Goal: Task Accomplishment & Management: Use online tool/utility

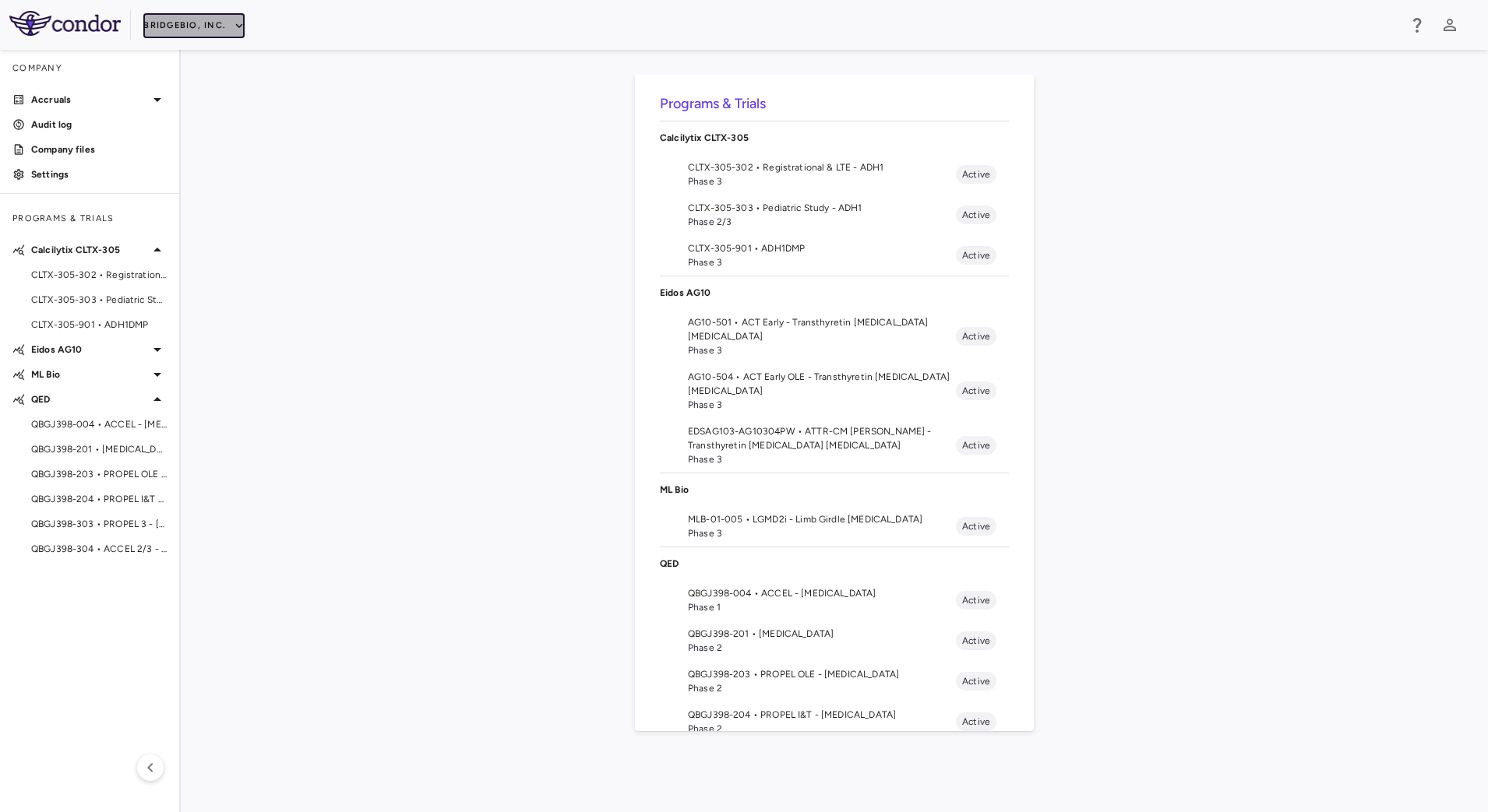
click at [229, 25] on button "BridgeBio, Inc." at bounding box center [194, 26] width 101 height 25
click at [223, 64] on li "Acelyrin" at bounding box center [208, 56] width 130 height 24
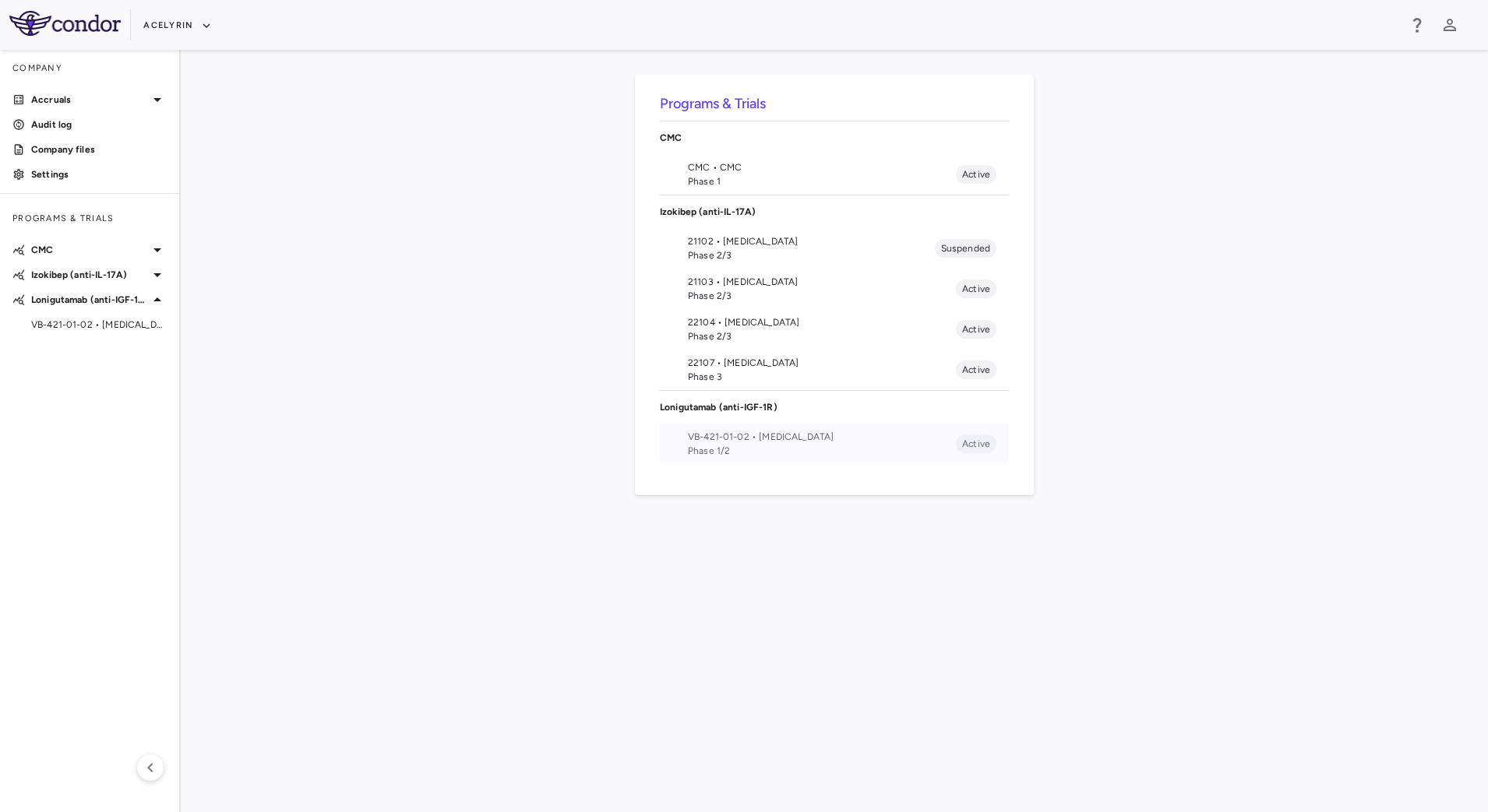
click at [686, 439] on li "VB-421-01-02 • Eye Disease Phase 1/2 Active" at bounding box center [834, 444] width 349 height 40
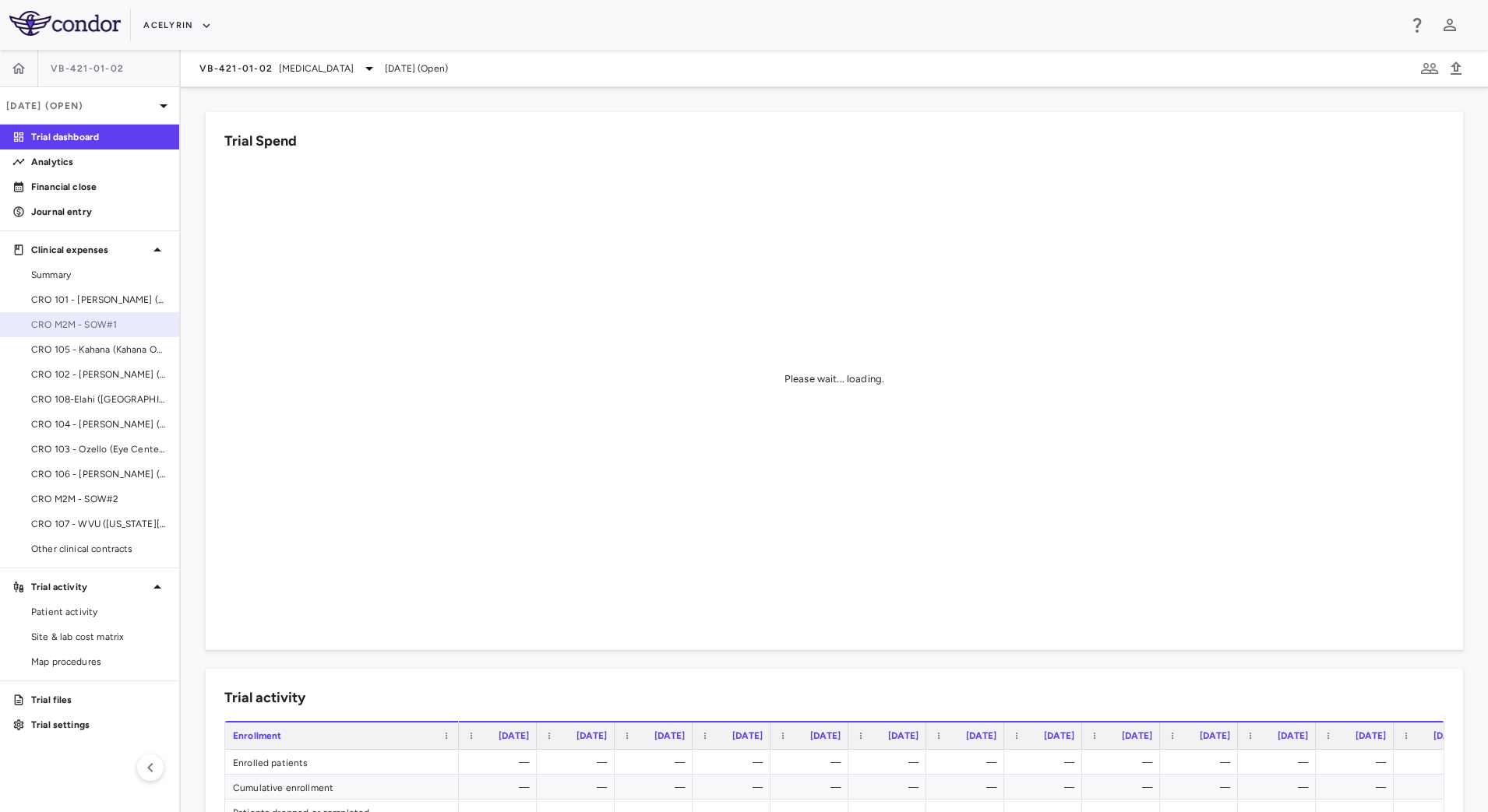
drag, startPoint x: 118, startPoint y: 321, endPoint x: 137, endPoint y: 317, distance: 19.4
click at [118, 321] on span "CRO M2M - SOW#1" at bounding box center [99, 325] width 136 height 14
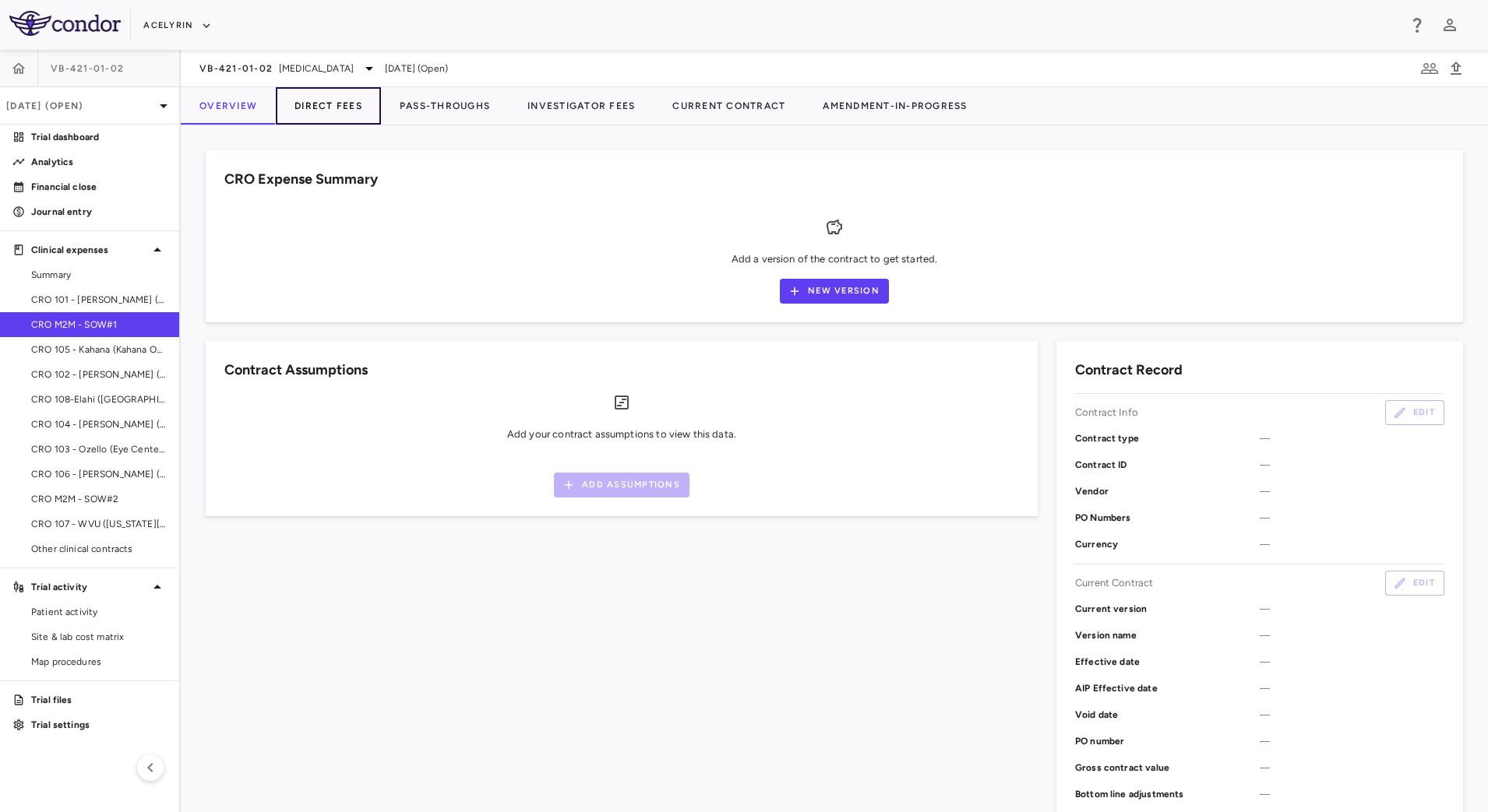
click at [359, 108] on button "Direct Fees" at bounding box center [328, 105] width 105 height 37
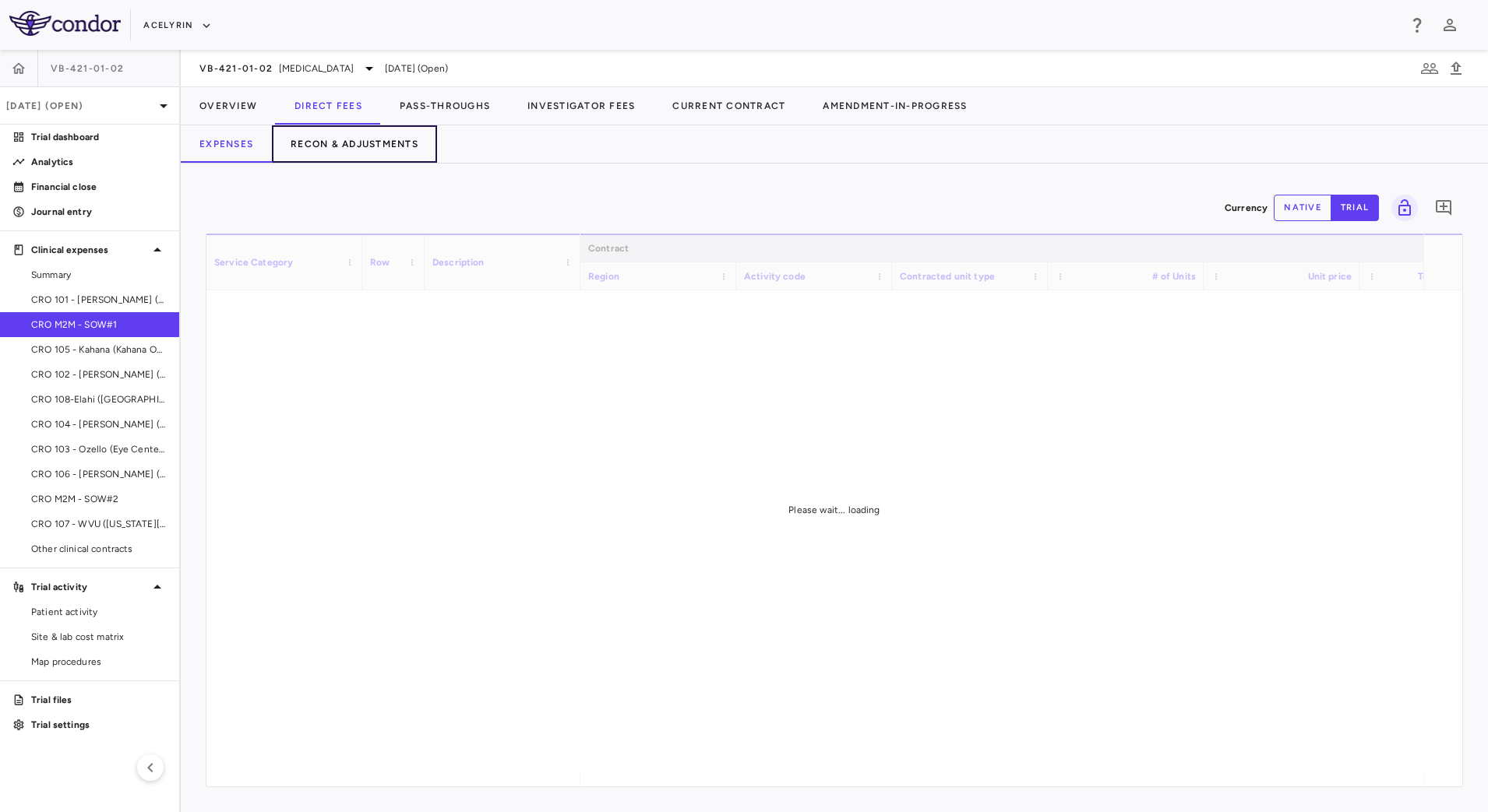
click at [372, 145] on button "Recon & Adjustments" at bounding box center [354, 144] width 165 height 37
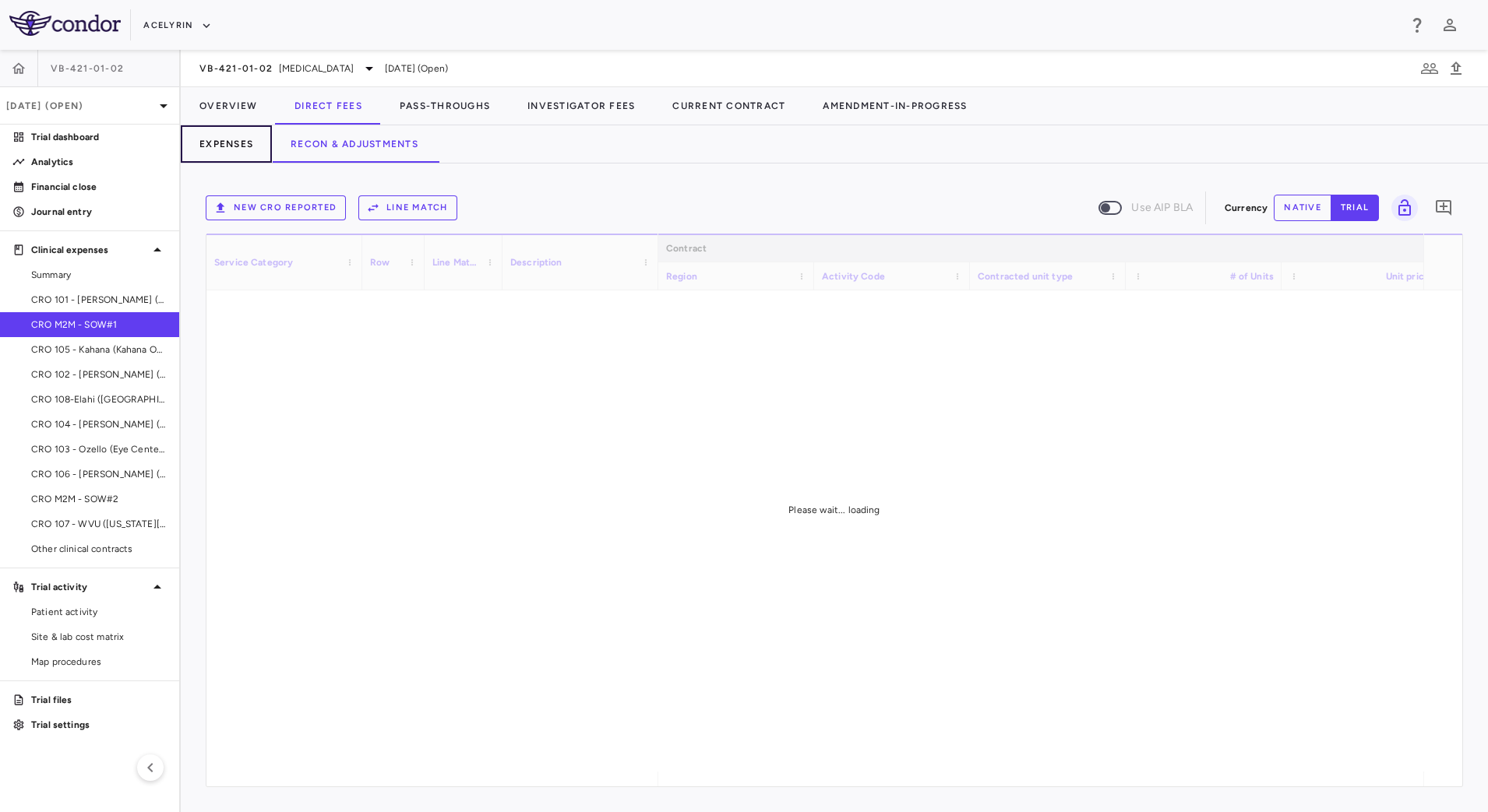
click at [234, 138] on button "Expenses" at bounding box center [226, 144] width 91 height 37
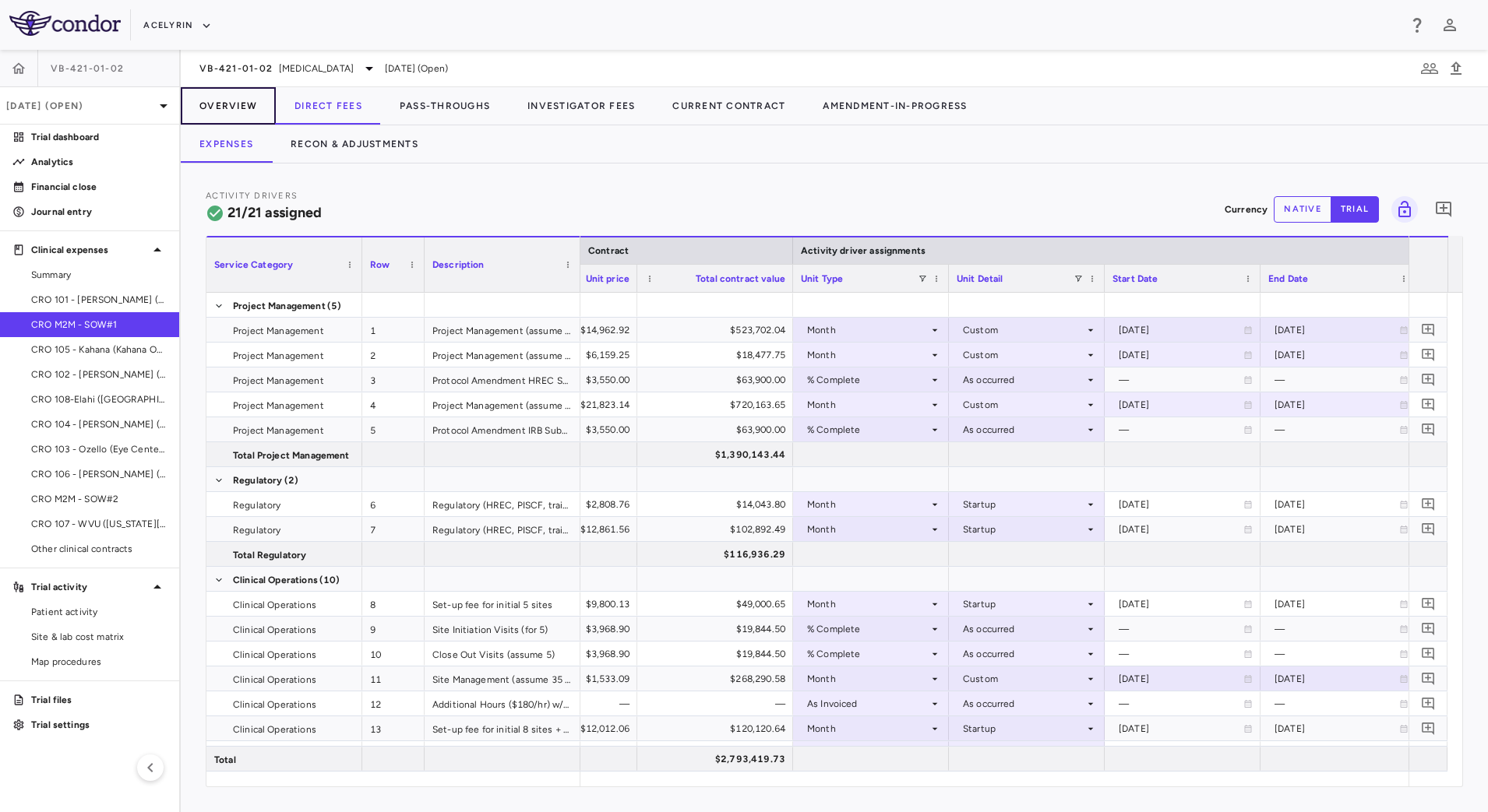
click at [247, 105] on button "Overview" at bounding box center [228, 105] width 95 height 37
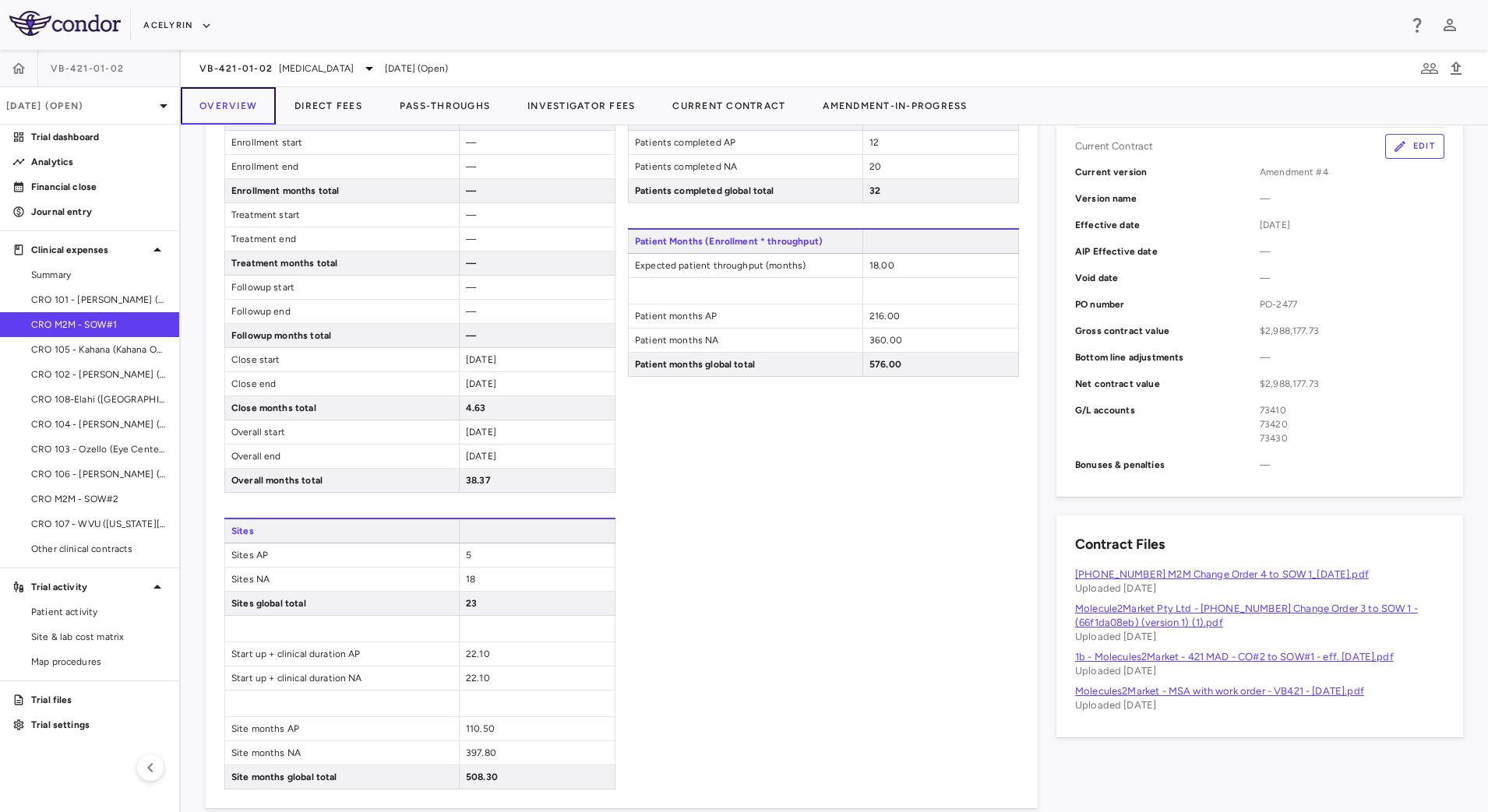
scroll to position [583, 0]
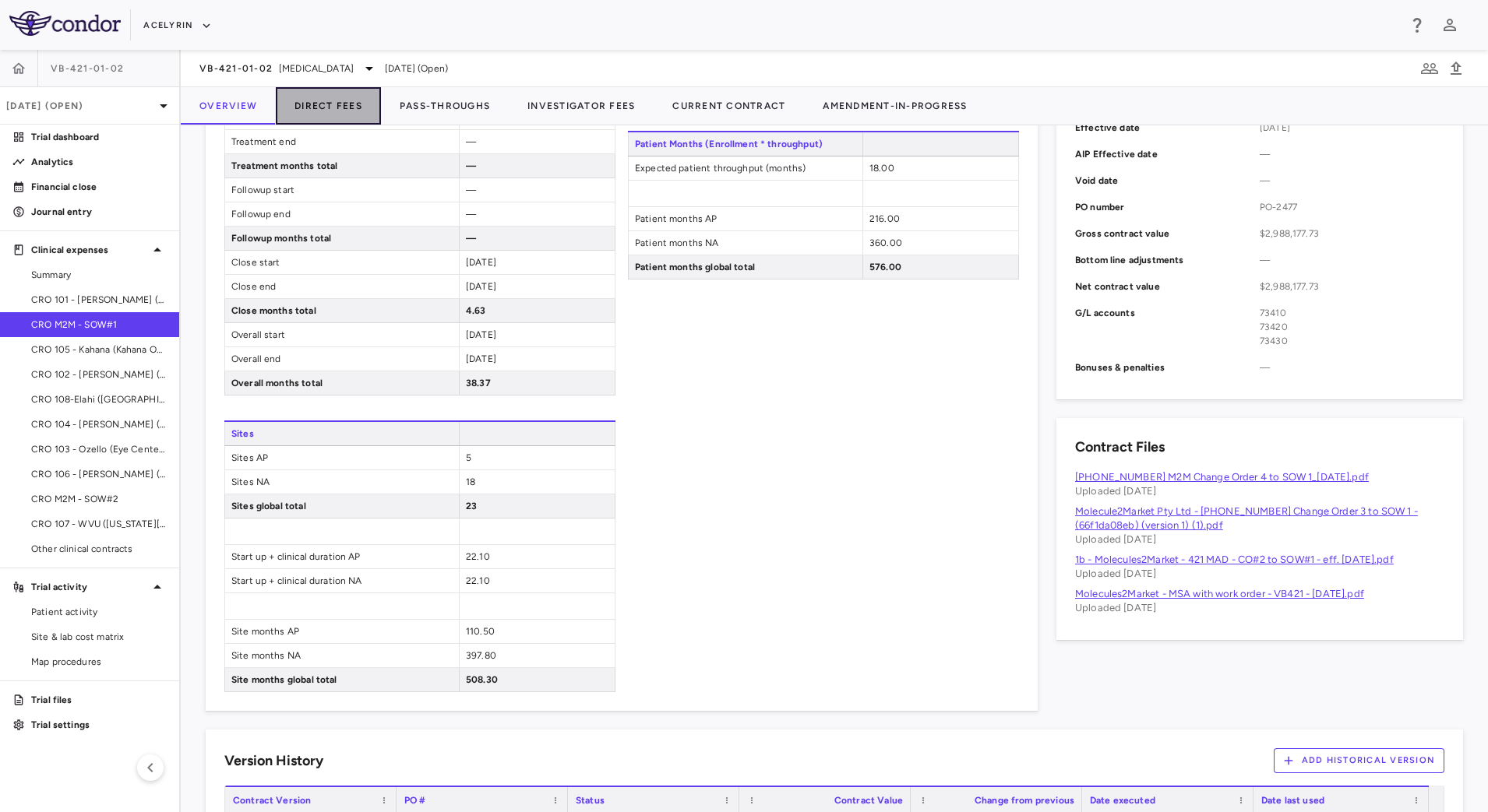
click at [342, 105] on button "Direct Fees" at bounding box center [328, 105] width 105 height 37
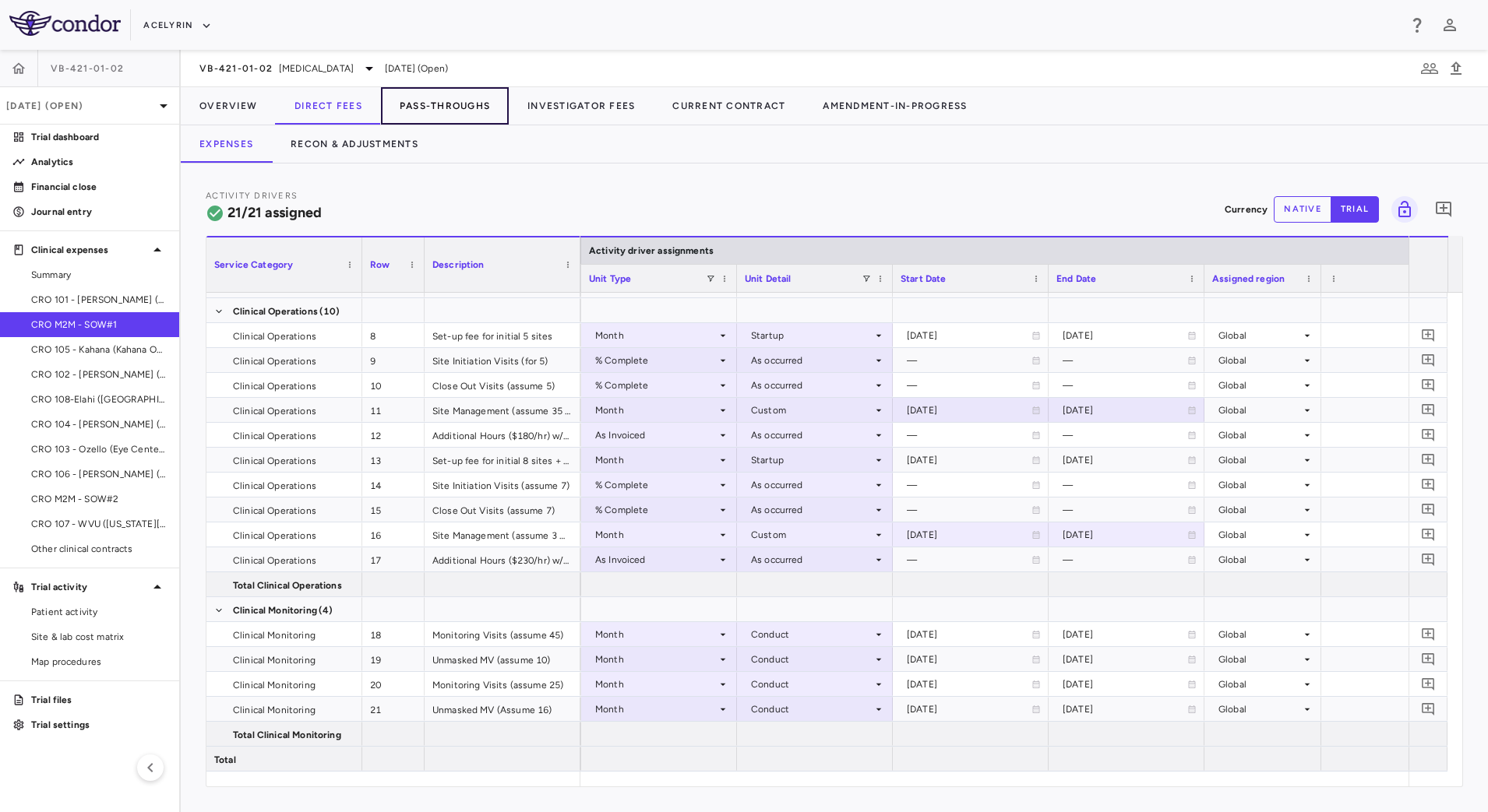
click at [425, 108] on button "Pass-Throughs" at bounding box center [445, 105] width 127 height 37
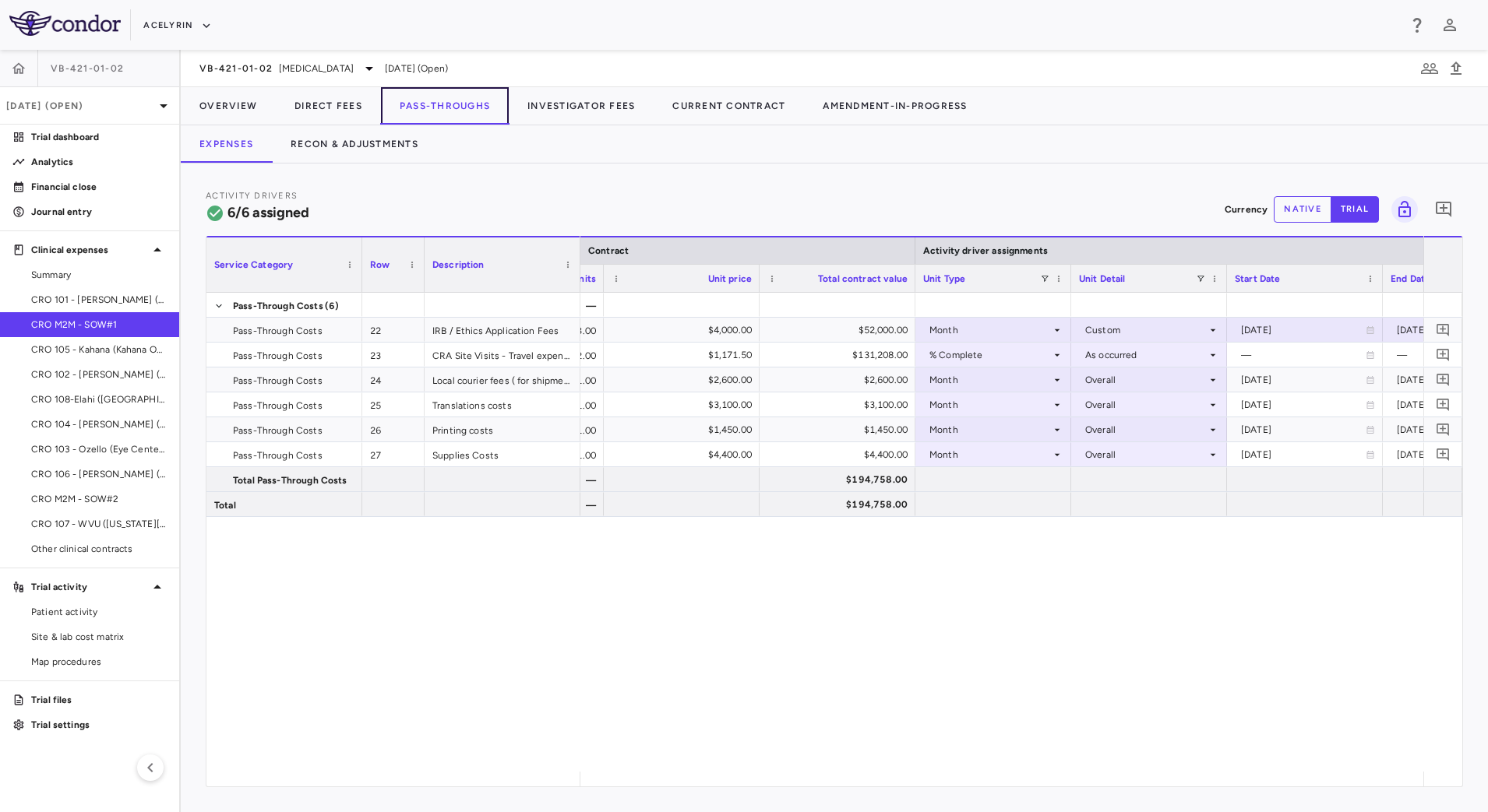
scroll to position [0, 612]
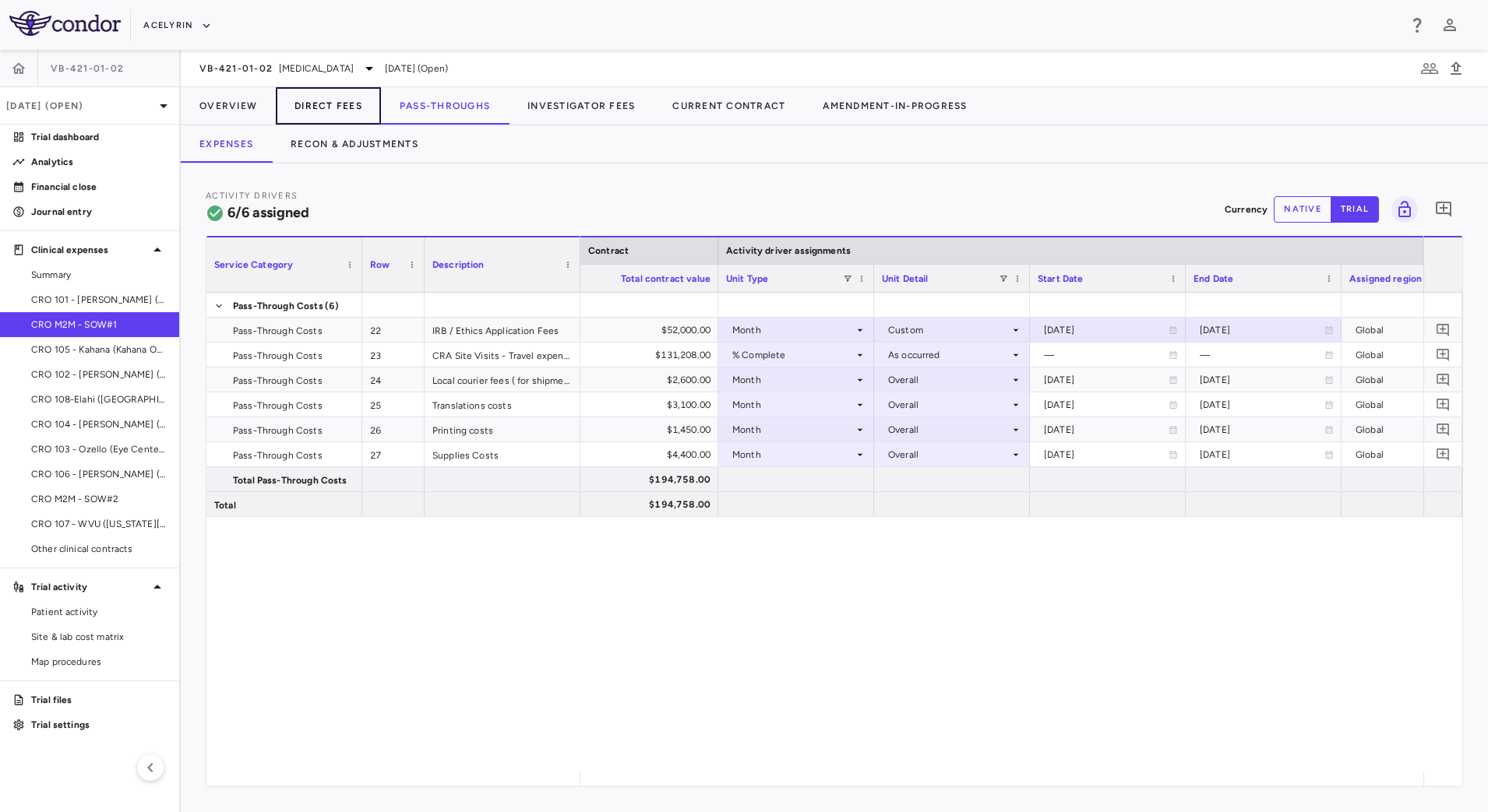
click at [329, 116] on button "Direct Fees" at bounding box center [328, 105] width 105 height 37
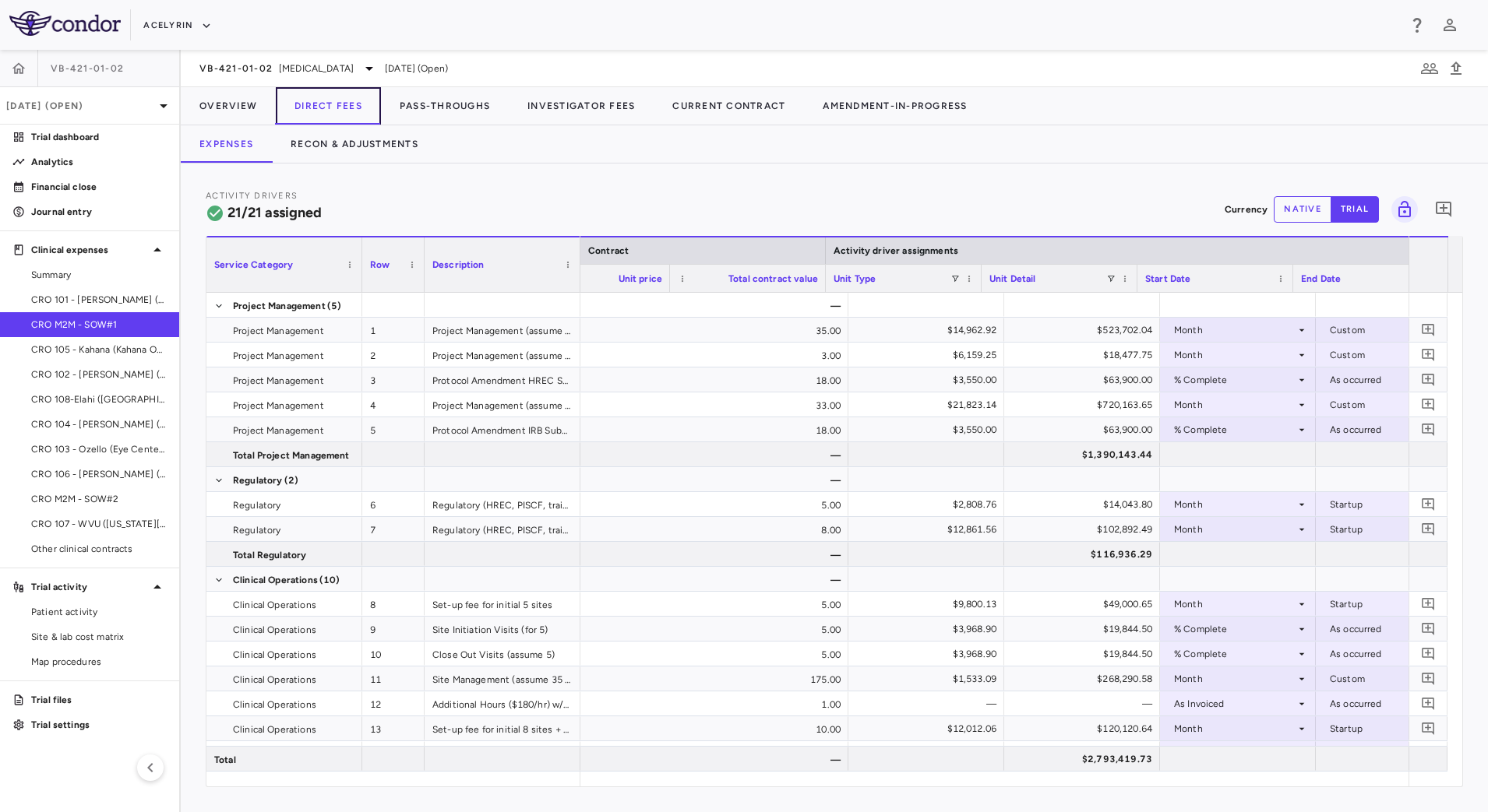
scroll to position [0, 789]
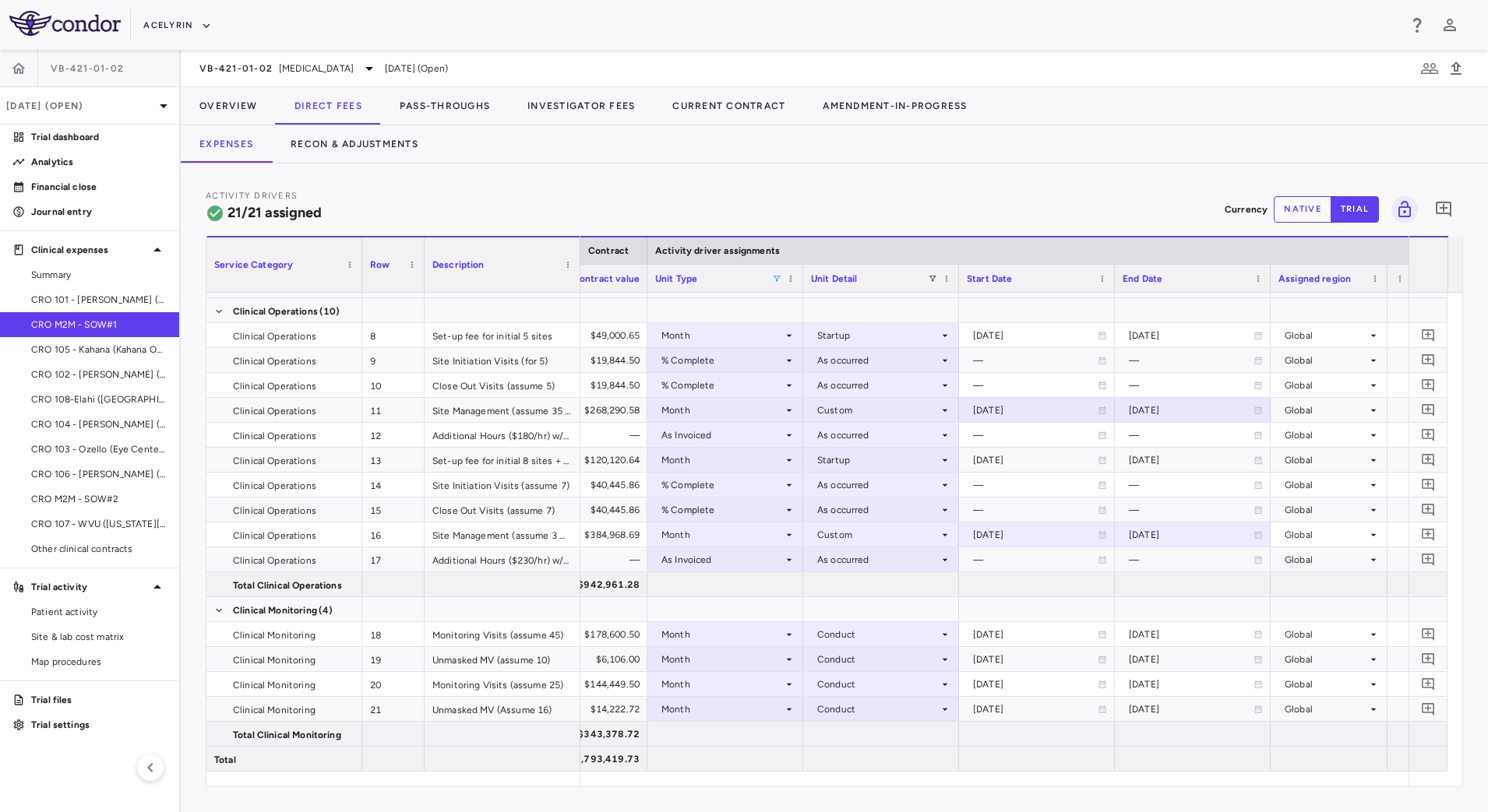
click at [778, 277] on span at bounding box center [776, 278] width 9 height 9
click at [787, 341] on div "(Select All)" at bounding box center [852, 336] width 147 height 19
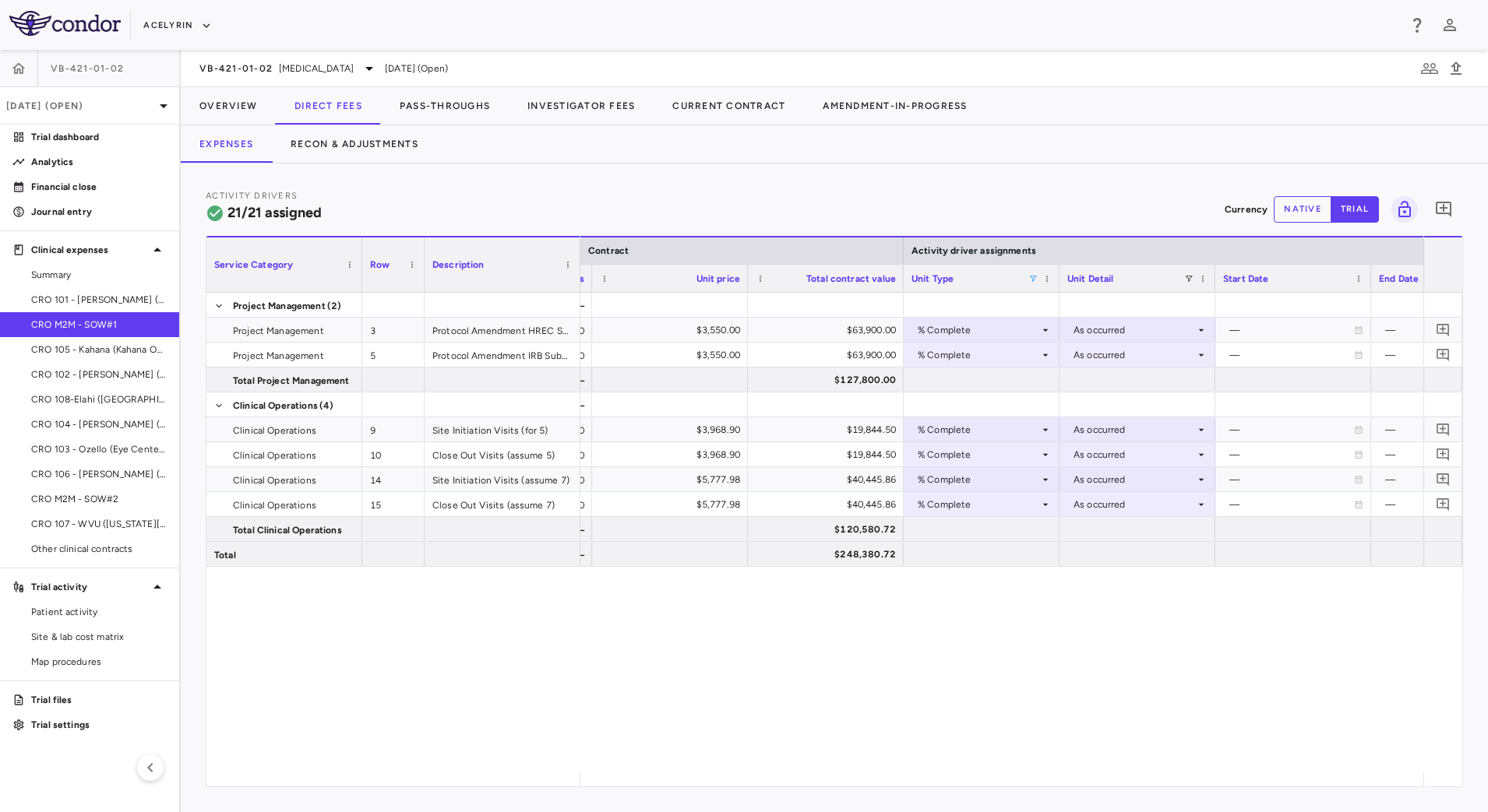
scroll to position [0, 1277]
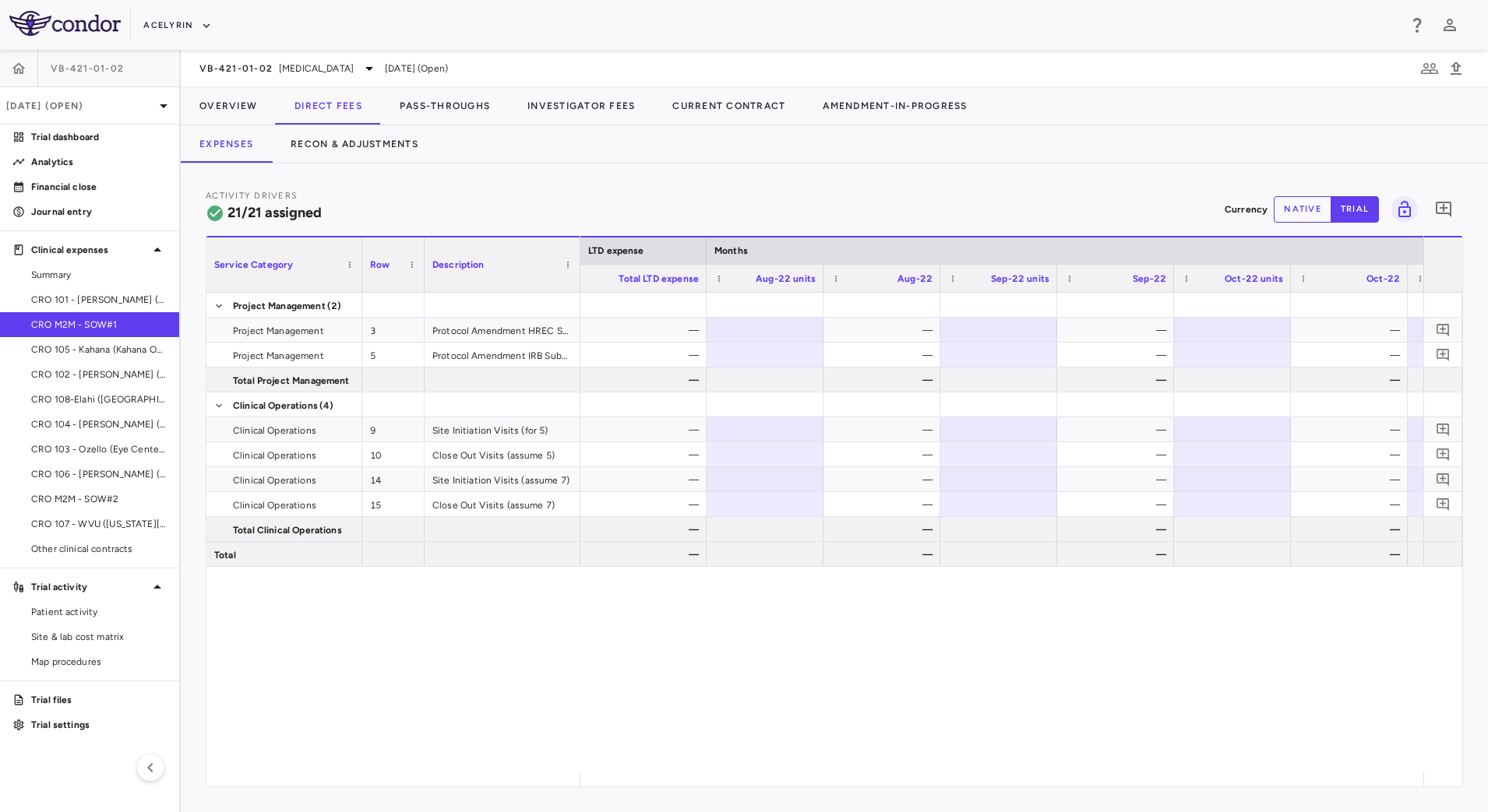
click at [1301, 202] on button "native" at bounding box center [1302, 209] width 57 height 26
click at [898, 475] on div "—" at bounding box center [885, 480] width 95 height 25
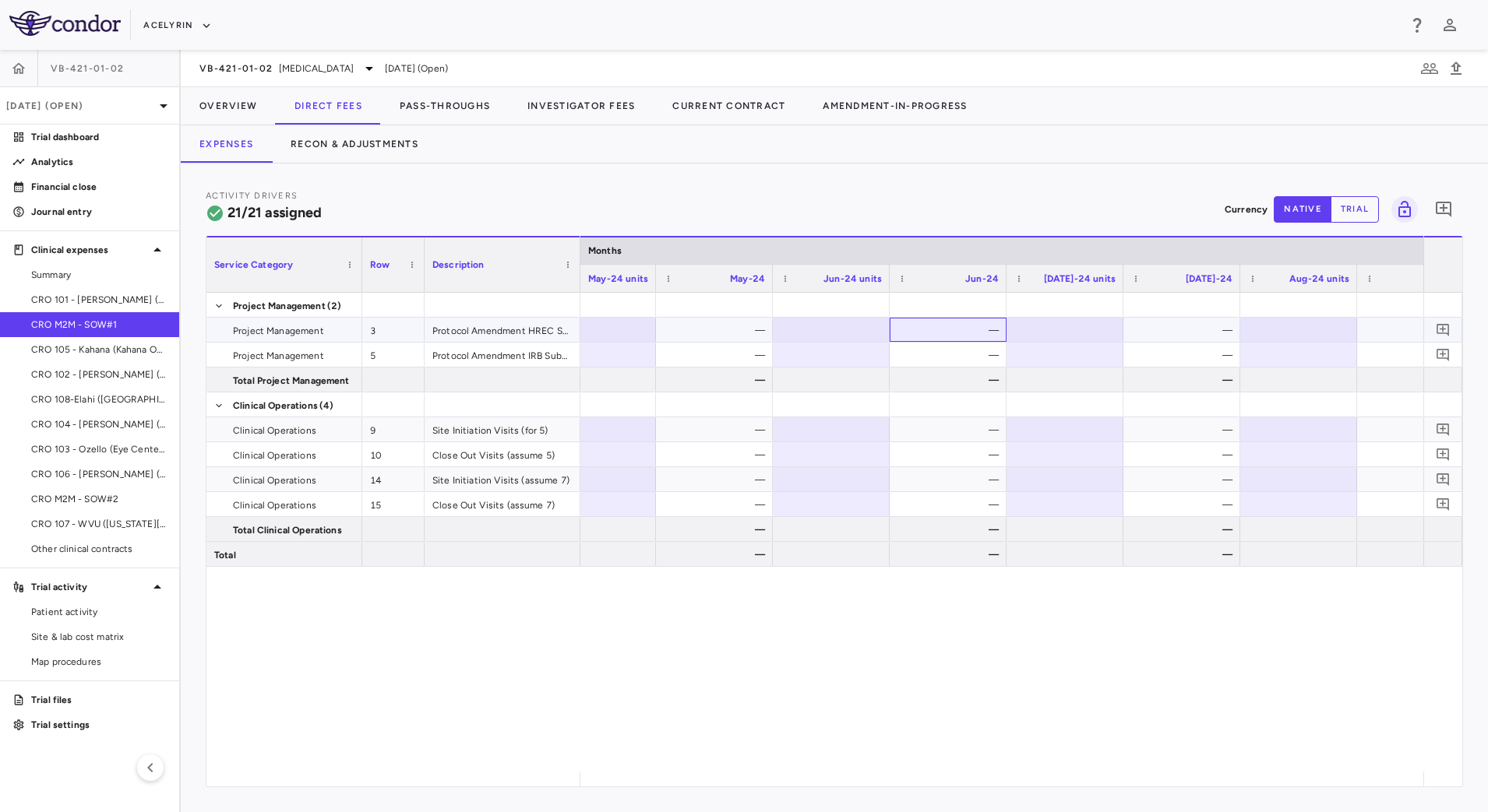
click at [951, 320] on div "—" at bounding box center [951, 331] width 95 height 25
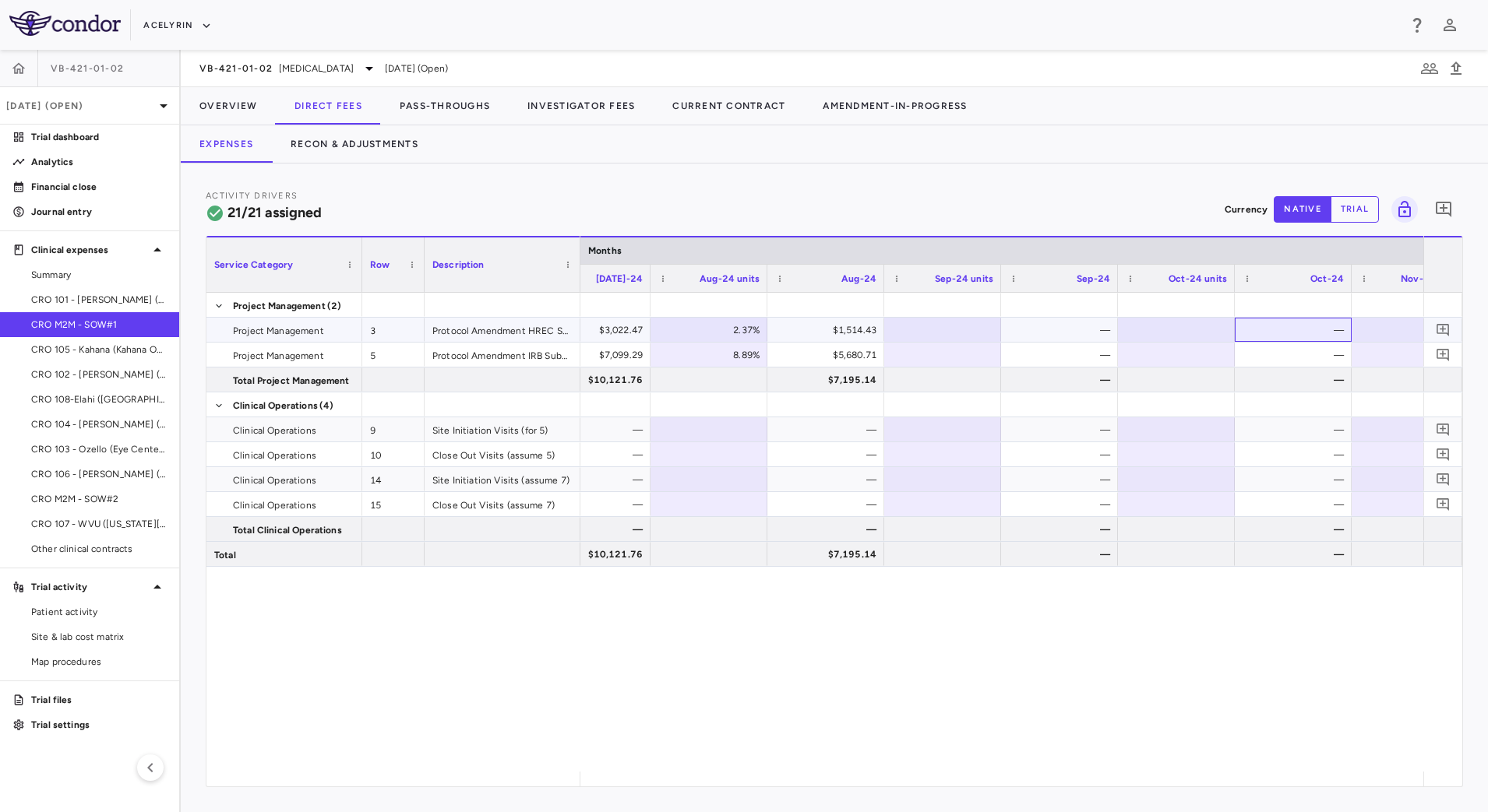
click at [1273, 318] on div "—" at bounding box center [1296, 331] width 95 height 25
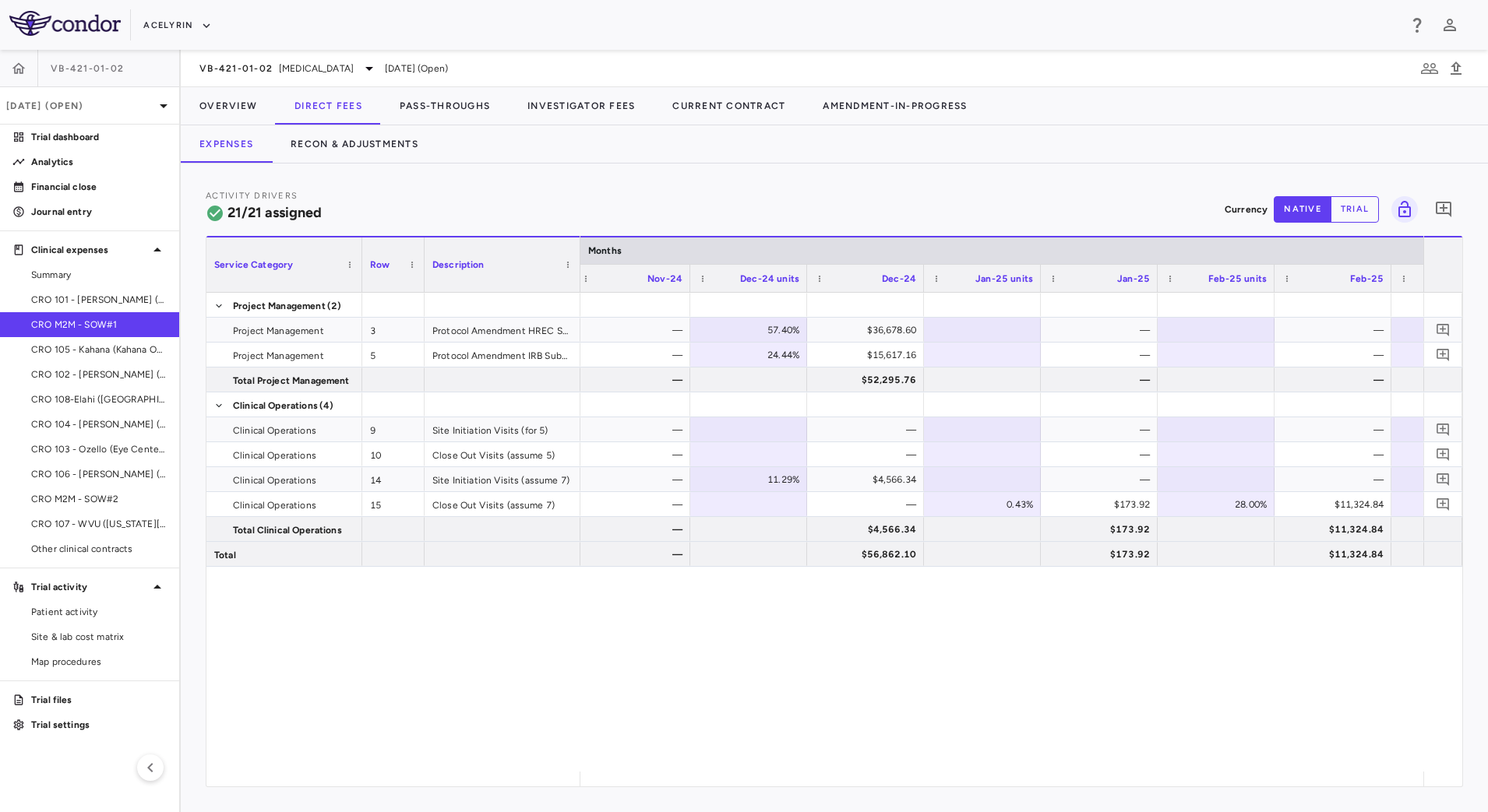
drag, startPoint x: 1254, startPoint y: 767, endPoint x: 1189, endPoint y: 768, distance: 65.0
click at [1189, 768] on div "— — 57.40% $36,678.60 — — — — — 24.44% $15,617.16 — — — — — $52,295.76 — — — — …" at bounding box center [1001, 532] width 843 height 479
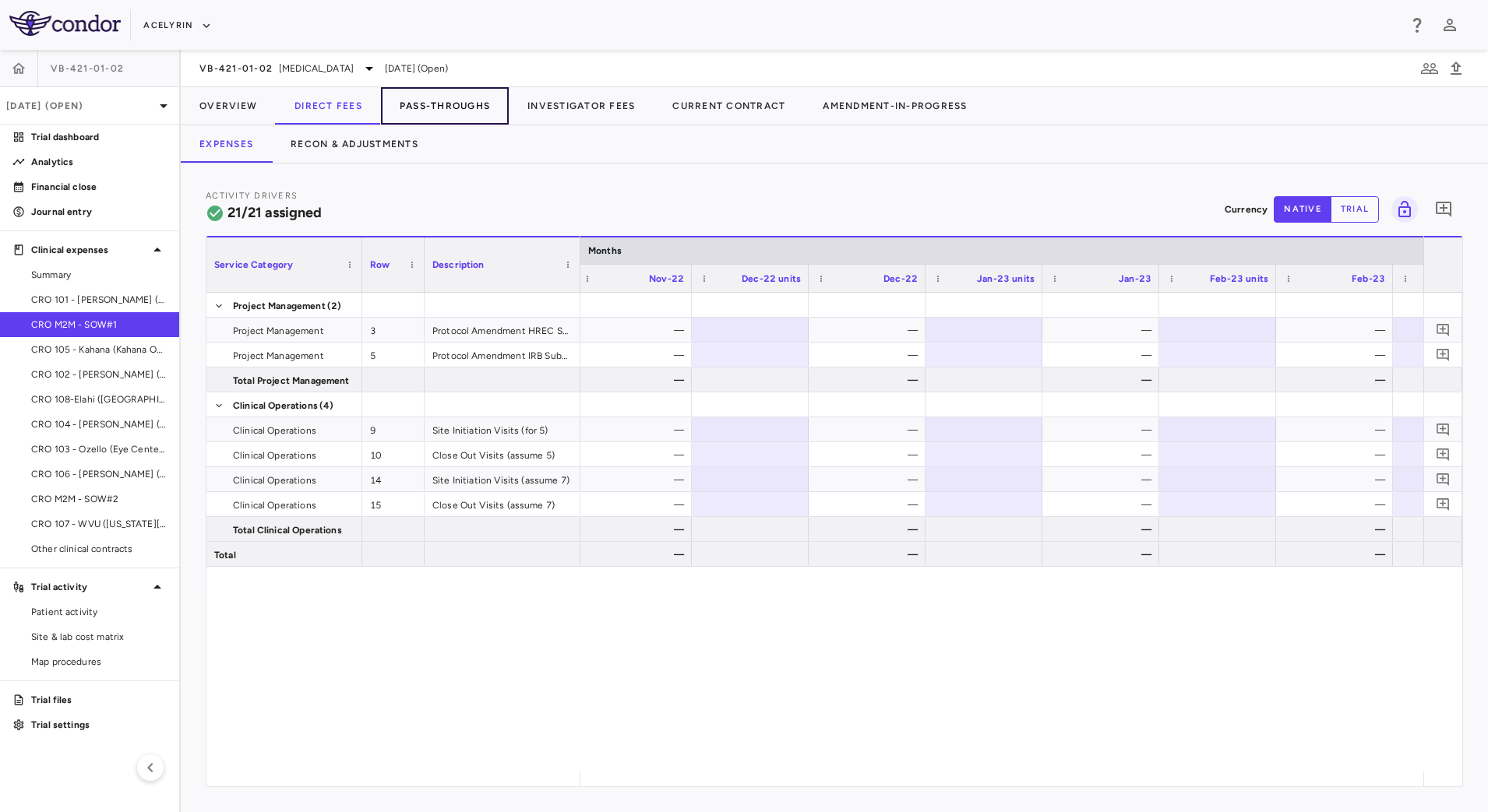
click at [468, 102] on button "Pass-Throughs" at bounding box center [445, 105] width 127 height 37
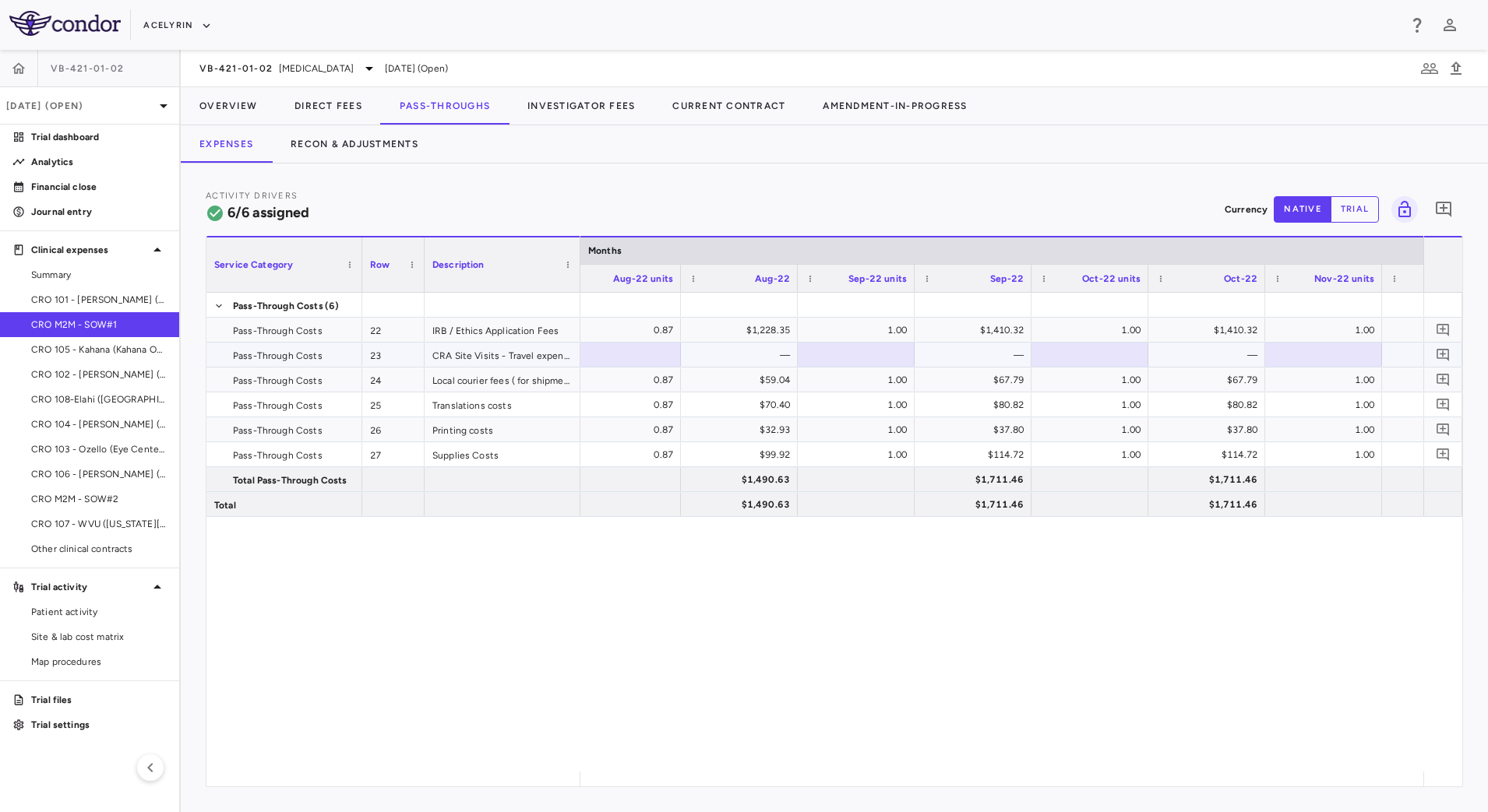
click at [994, 355] on div "—" at bounding box center [976, 355] width 95 height 25
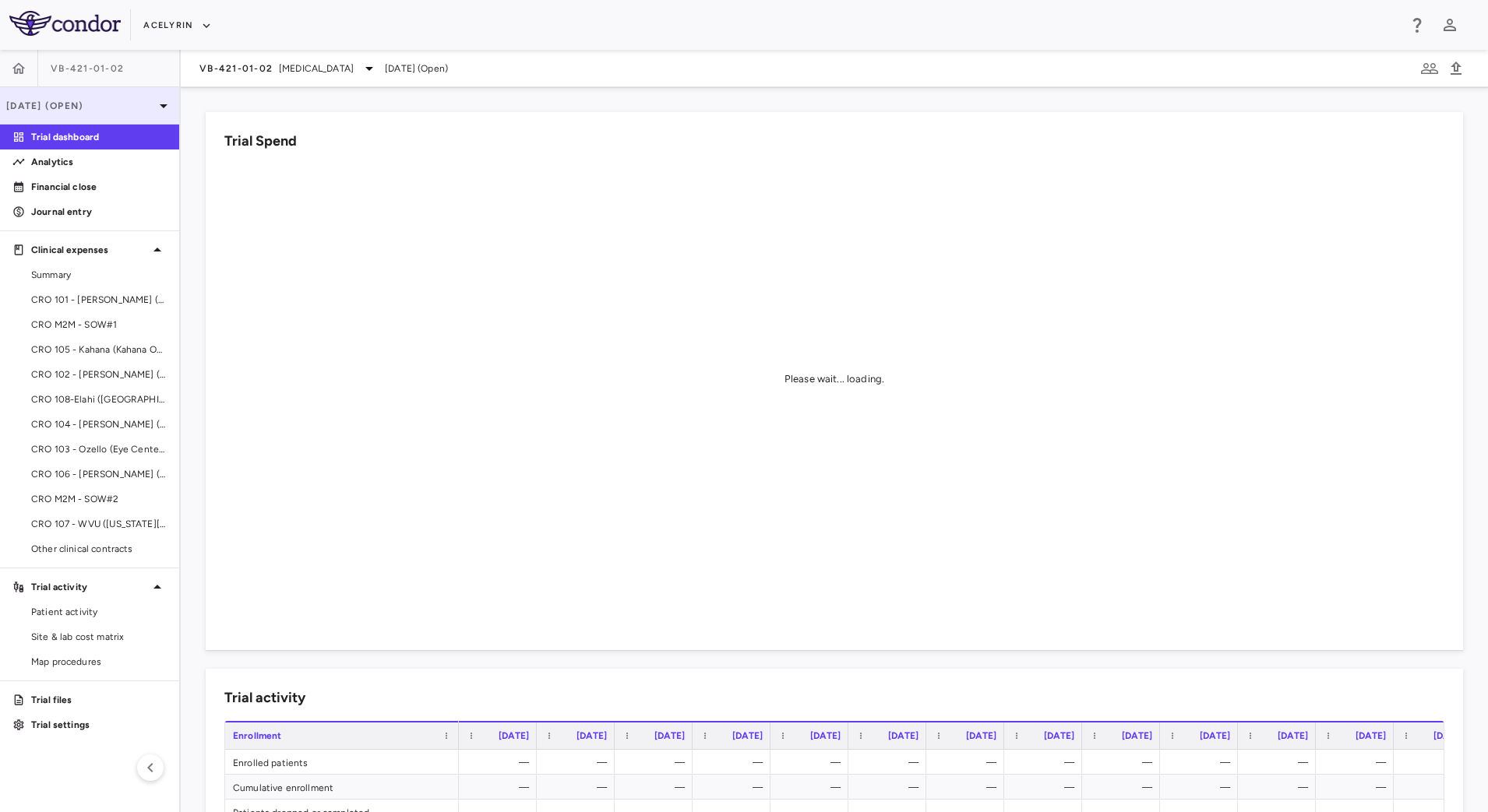
click at [149, 94] on div "[DATE] (Open)" at bounding box center [89, 105] width 179 height 37
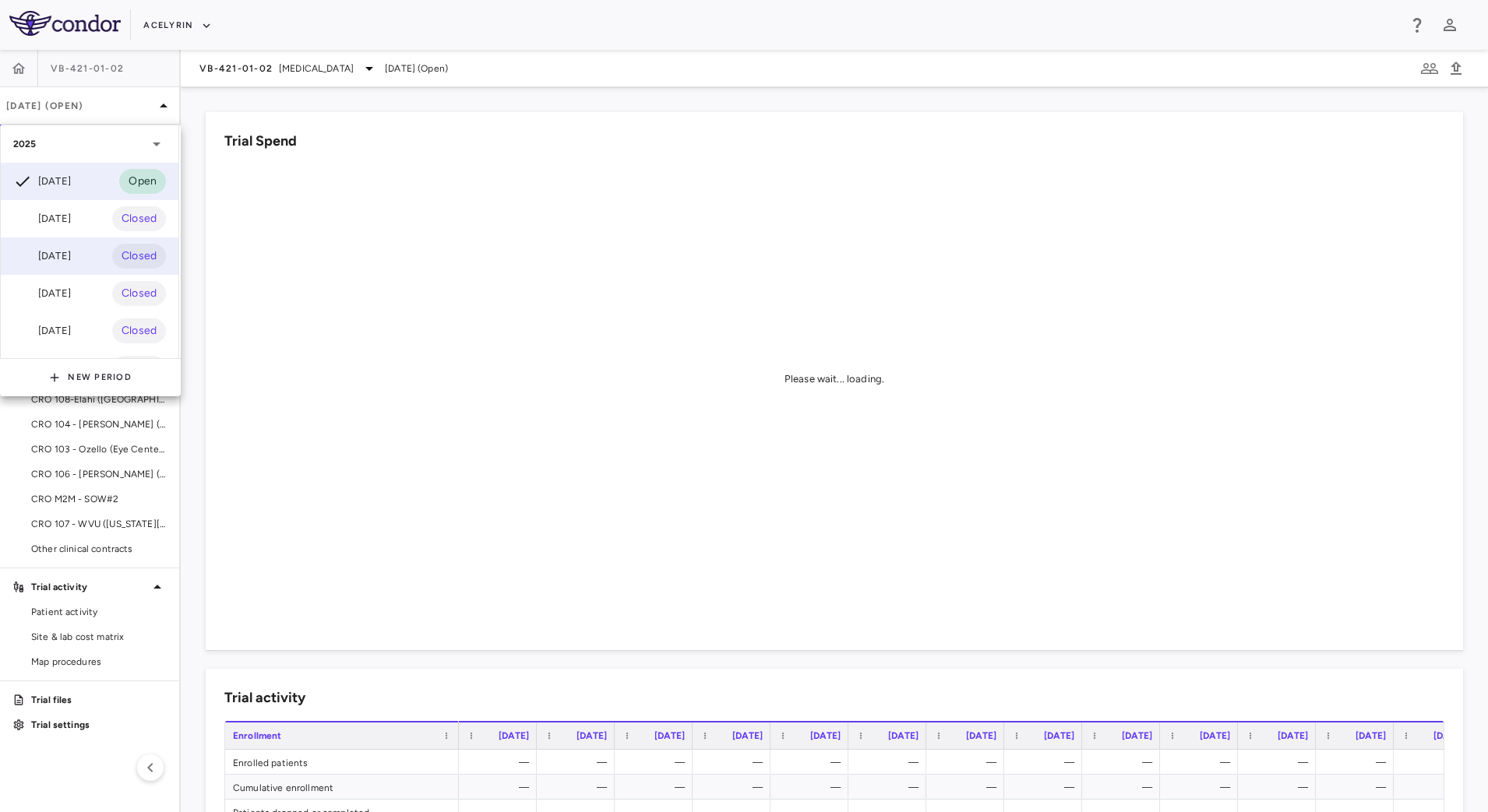
click at [66, 255] on div "[DATE]" at bounding box center [42, 256] width 57 height 19
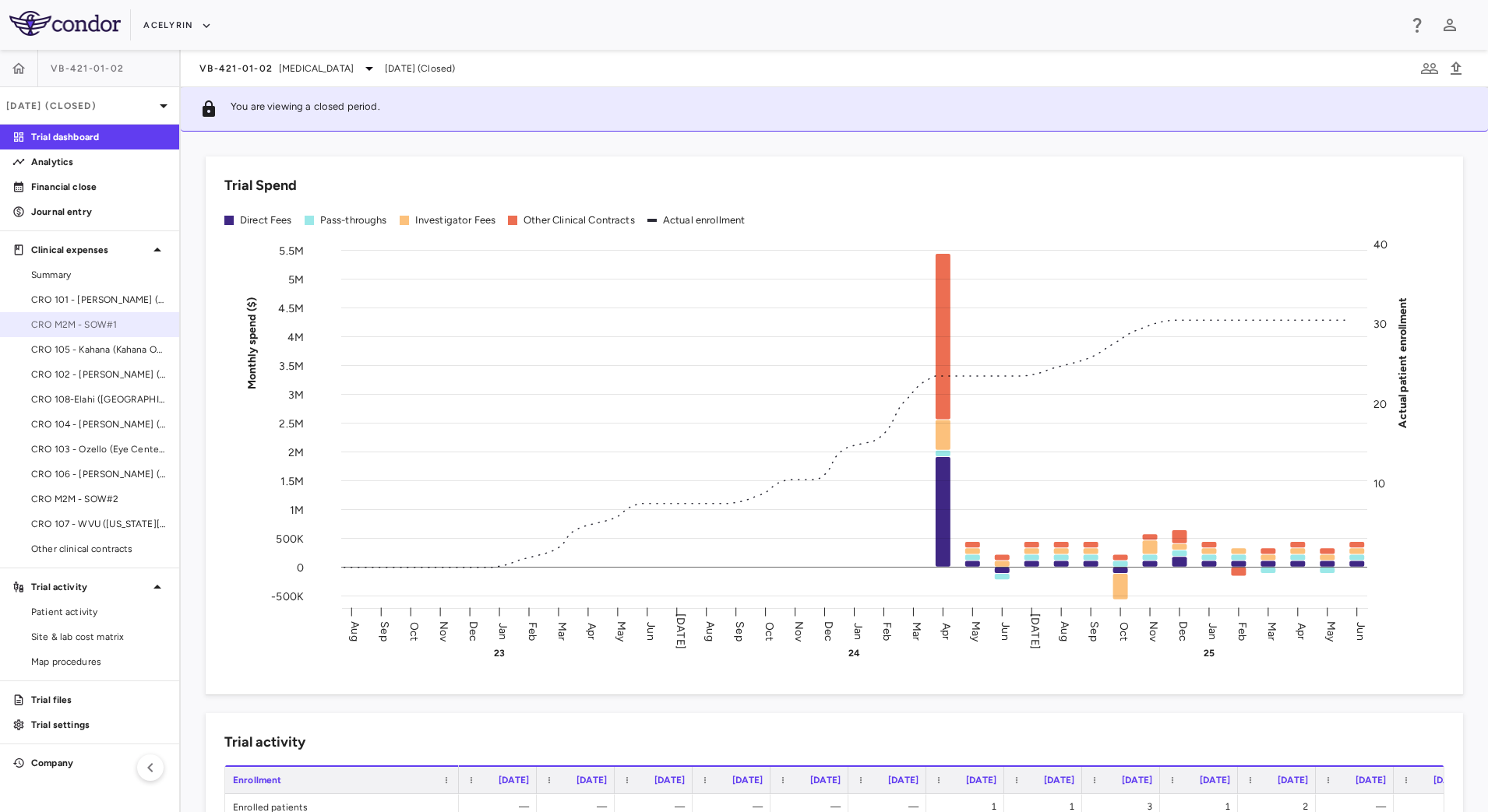
click at [110, 330] on span "CRO M2M - SOW#1" at bounding box center [99, 325] width 136 height 14
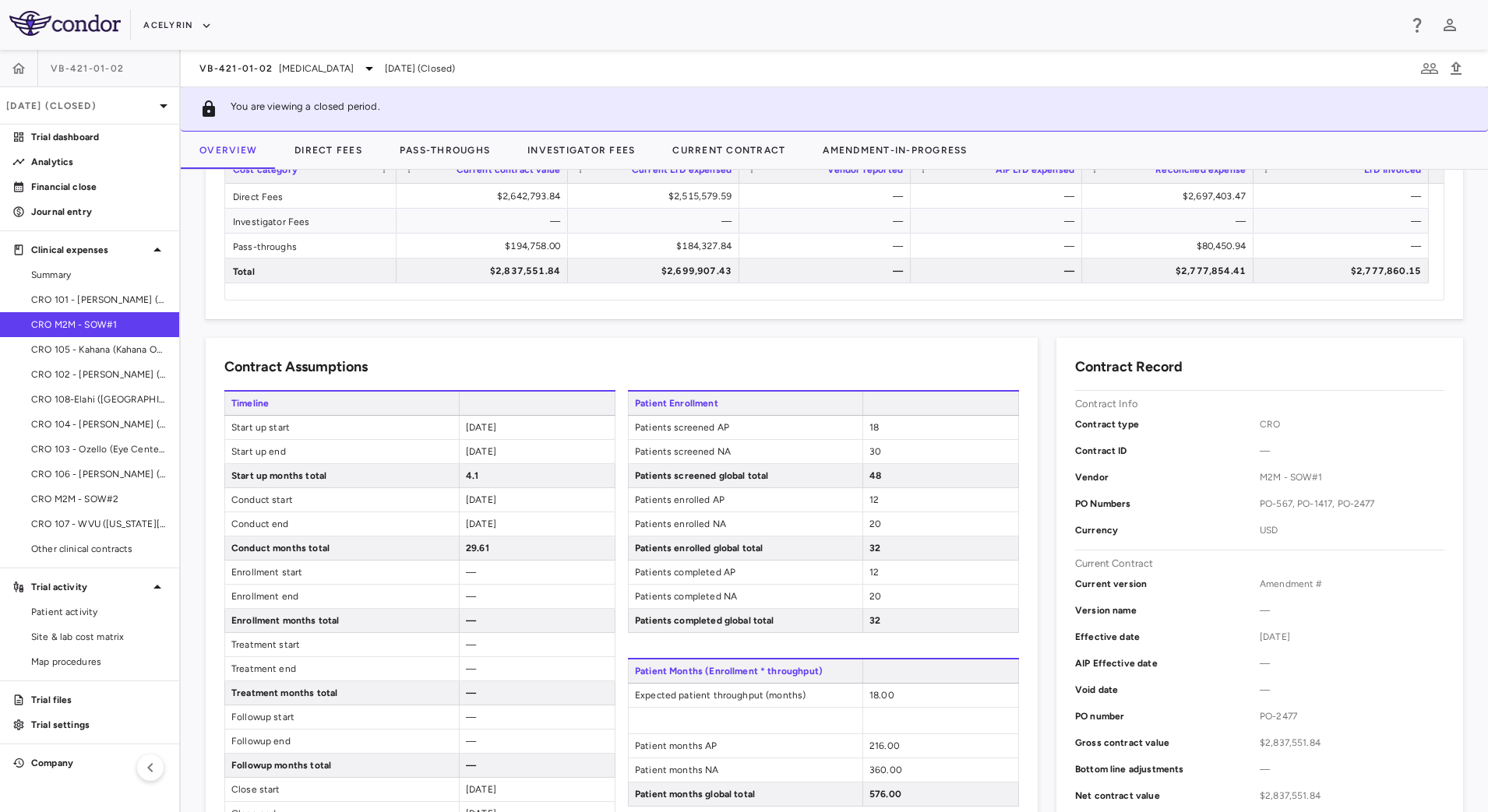
scroll to position [681, 0]
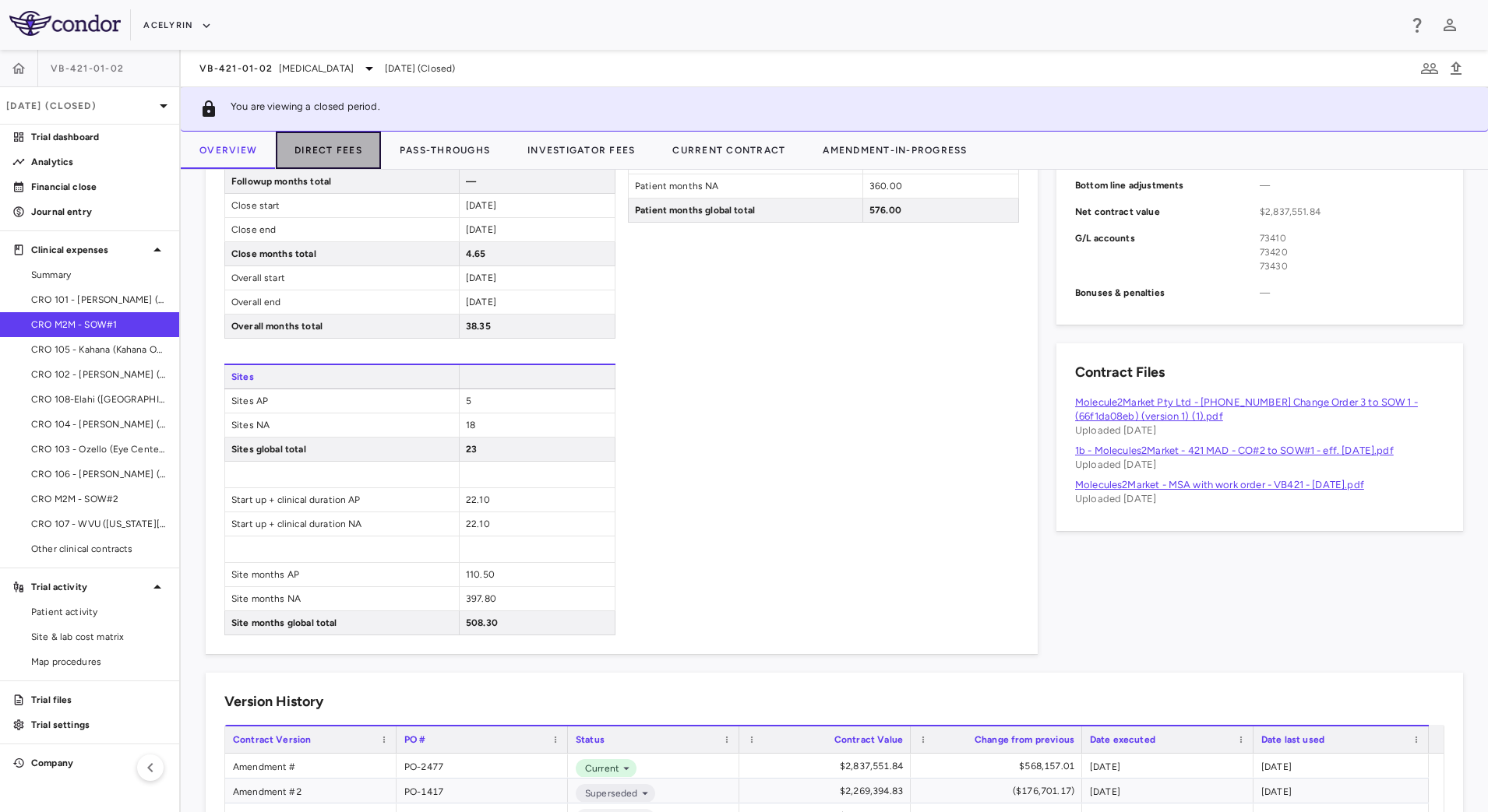
click at [332, 153] on button "Direct Fees" at bounding box center [328, 150] width 105 height 37
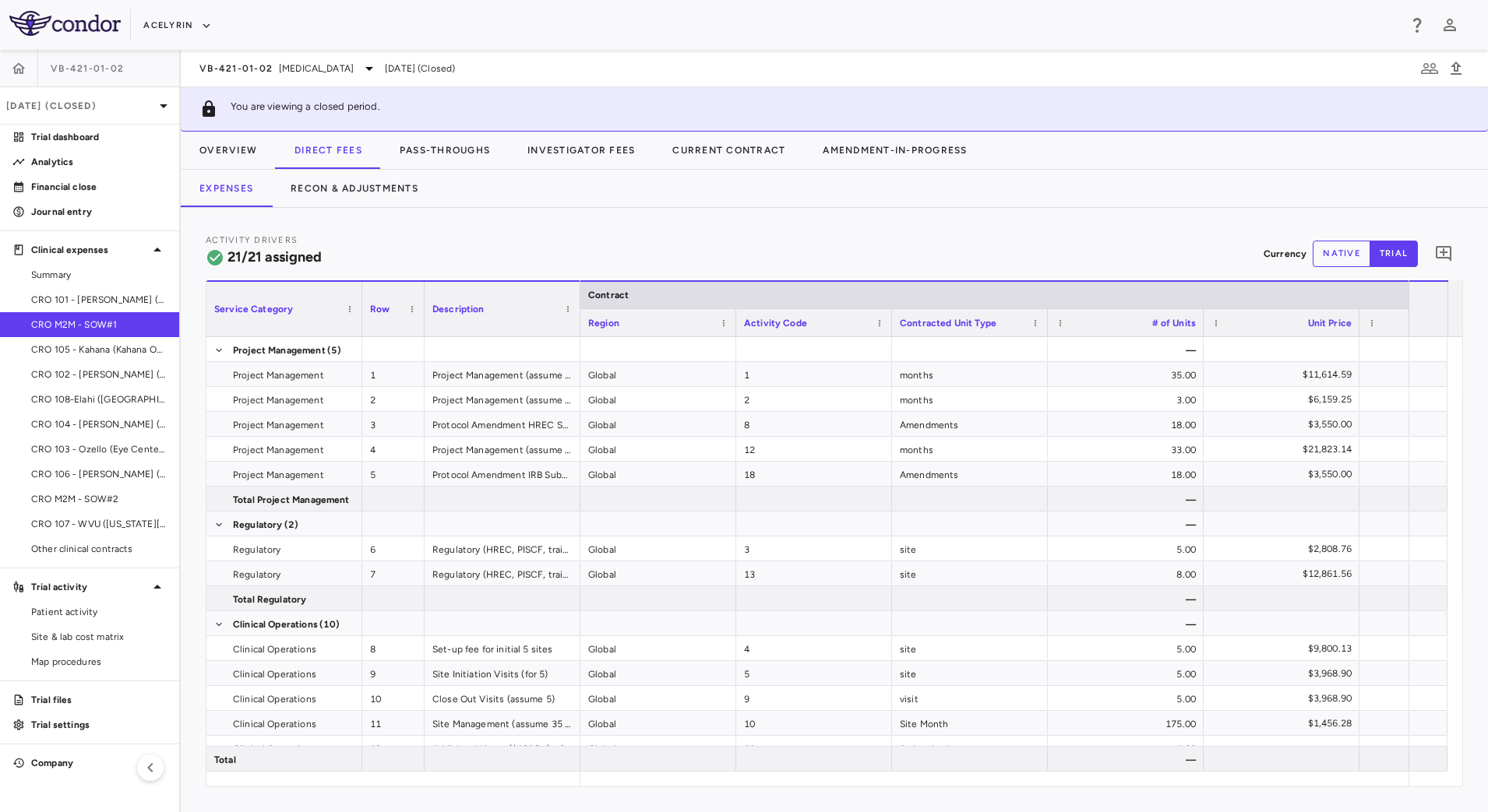
scroll to position [0, 725]
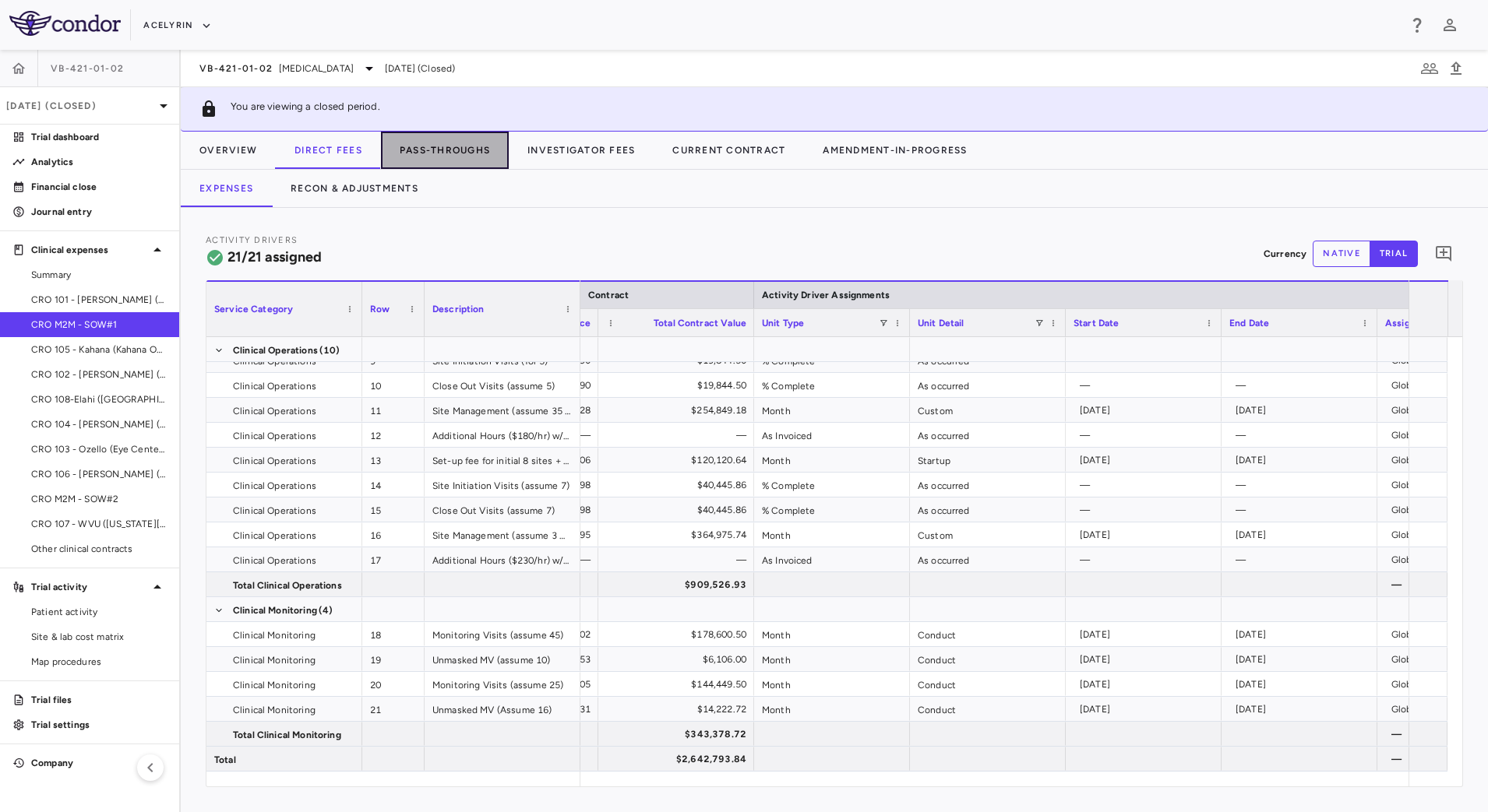
click at [445, 154] on button "Pass-Throughs" at bounding box center [445, 150] width 127 height 37
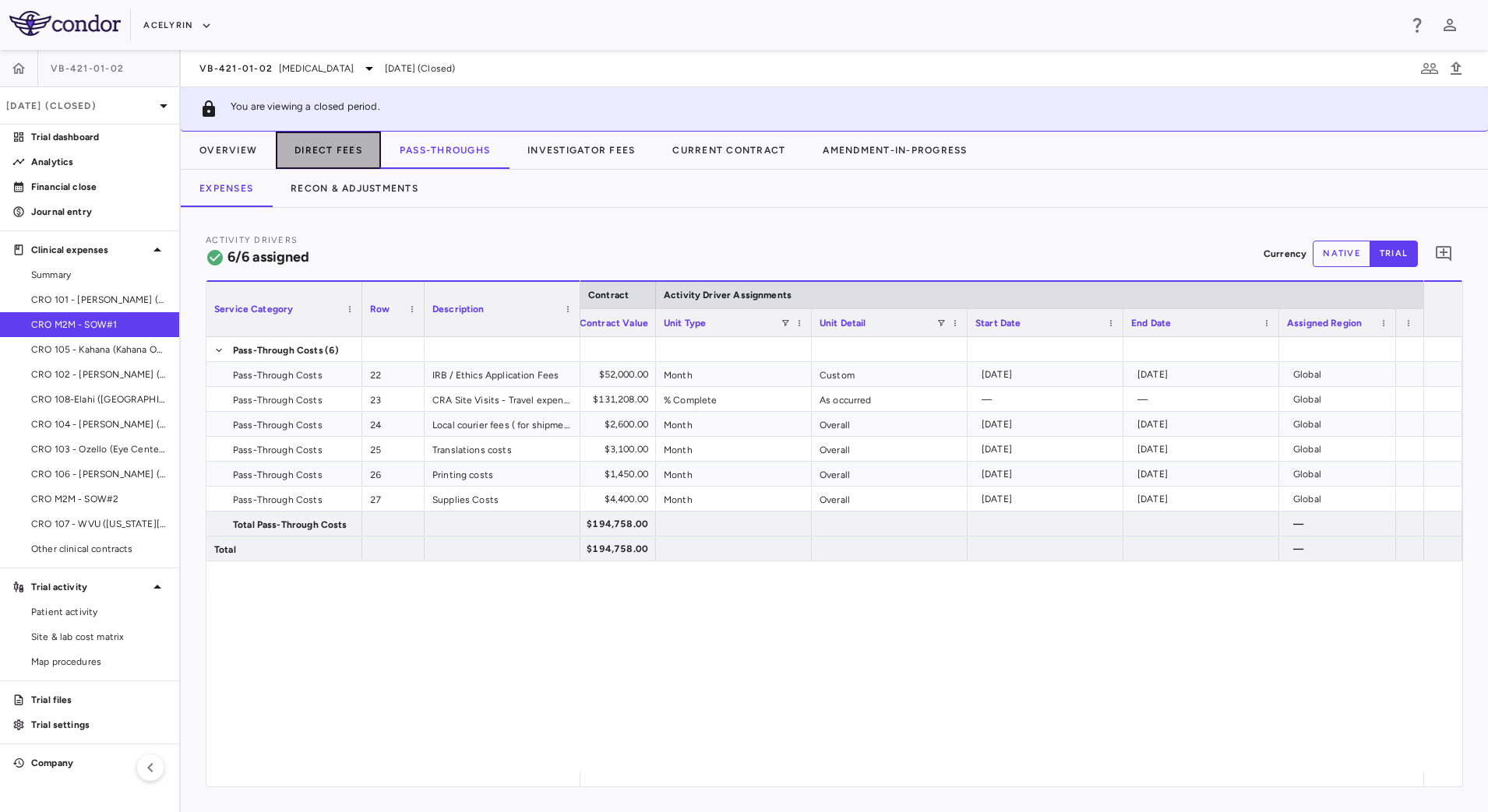
click at [342, 152] on button "Direct Fees" at bounding box center [328, 150] width 105 height 37
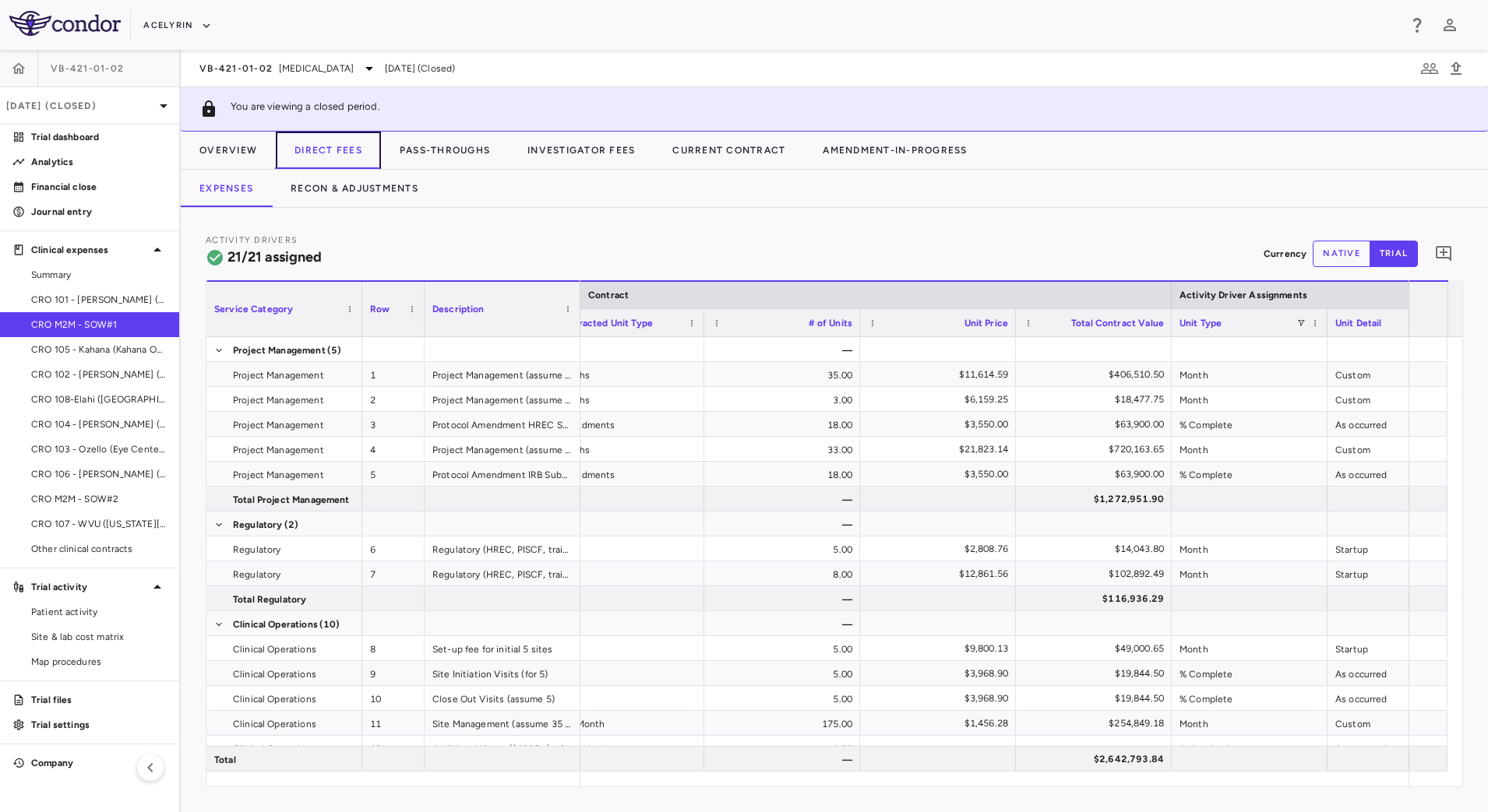
scroll to position [0, 1021]
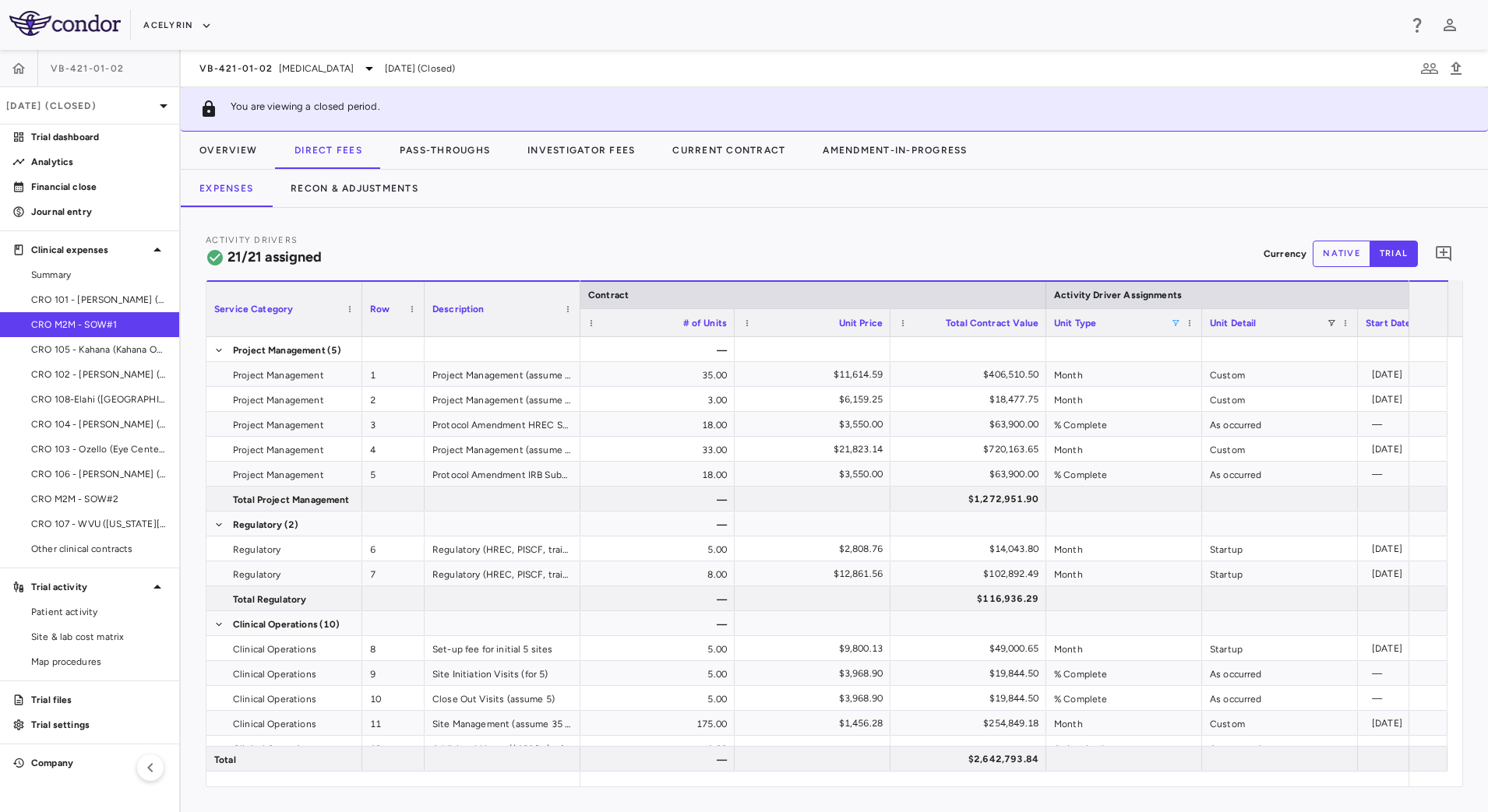
click at [1174, 324] on span at bounding box center [1175, 323] width 9 height 9
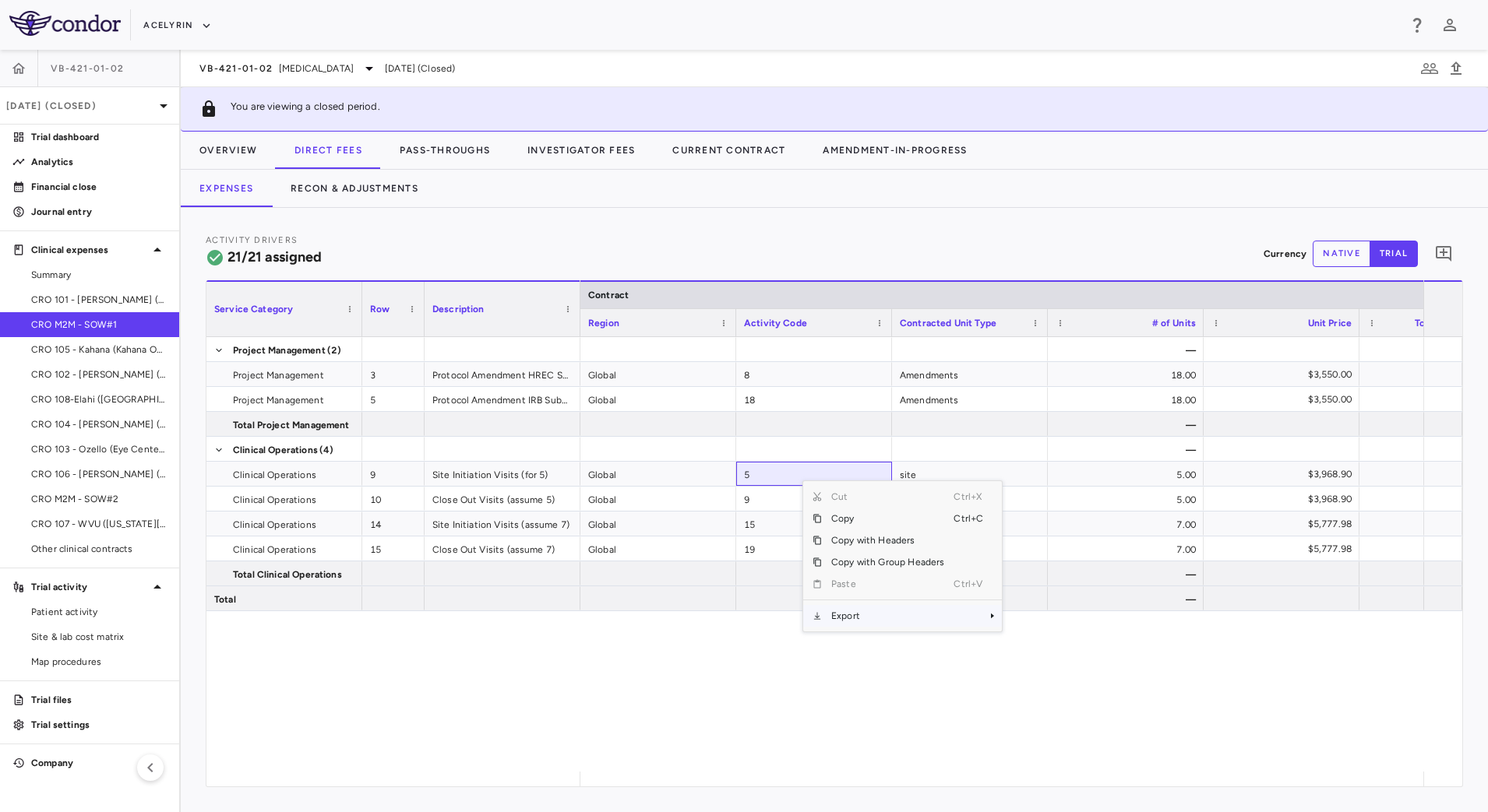
drag, startPoint x: 855, startPoint y: 610, endPoint x: 871, endPoint y: 613, distance: 16.3
click at [855, 612] on span "Export" at bounding box center [887, 616] width 132 height 22
click at [1038, 621] on span "CSV Export" at bounding box center [1054, 621] width 73 height 22
click at [468, 145] on button "Pass-Throughs" at bounding box center [445, 150] width 127 height 37
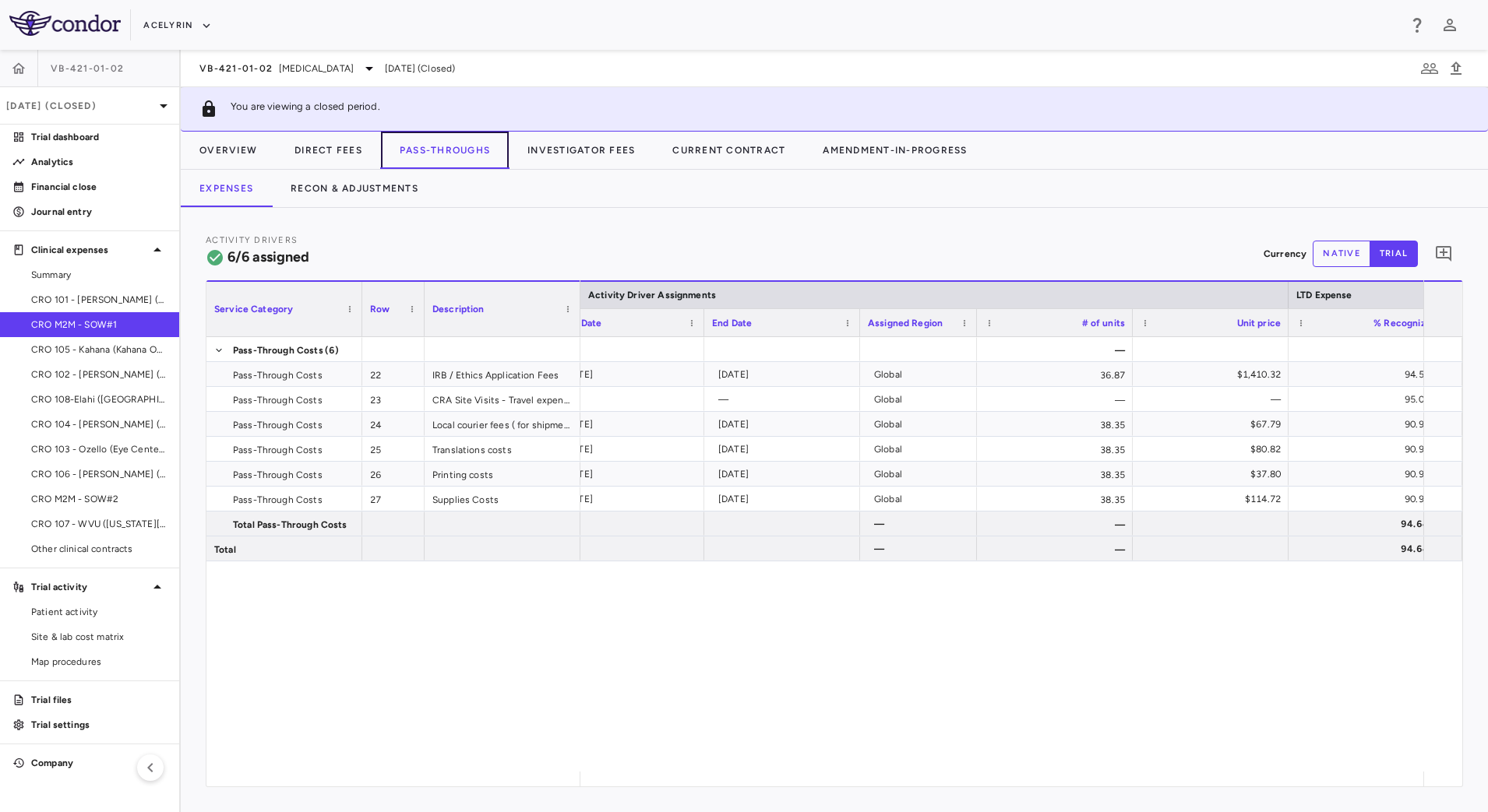
scroll to position [0, 1503]
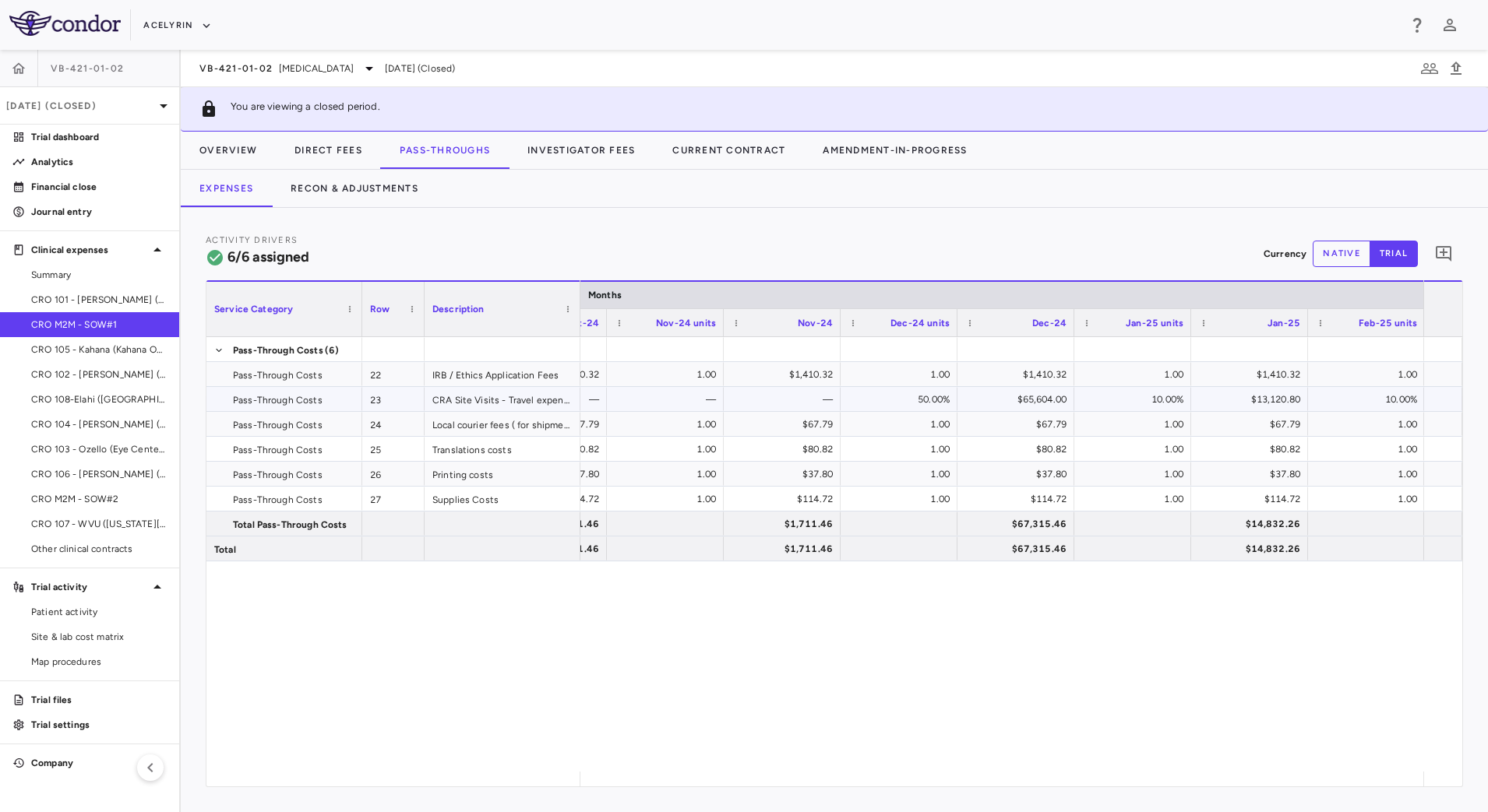
click at [909, 397] on div "50.00%" at bounding box center [902, 400] width 95 height 25
